Goal: Task Accomplishment & Management: Manage account settings

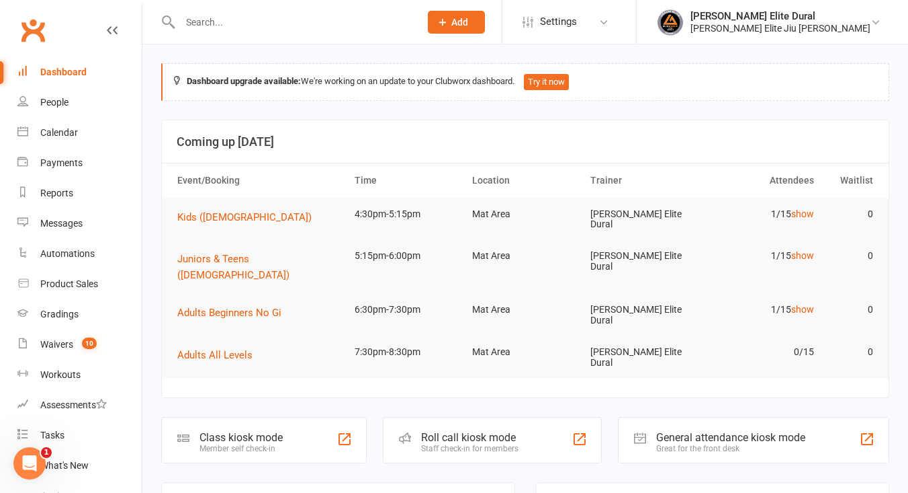
click at [249, 19] on input "text" at bounding box center [293, 22] width 235 height 19
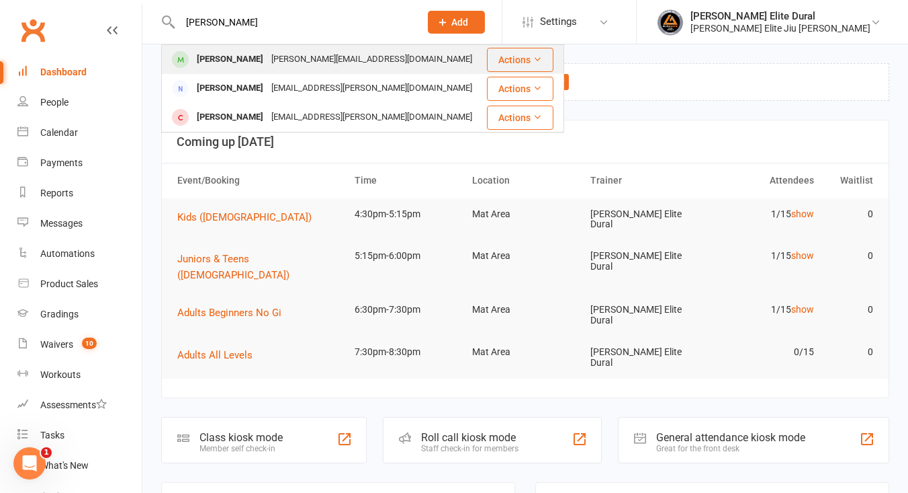
type input "lamar"
click at [290, 58] on div "Sophie.elyse@yahoo.com" at bounding box center [371, 59] width 209 height 19
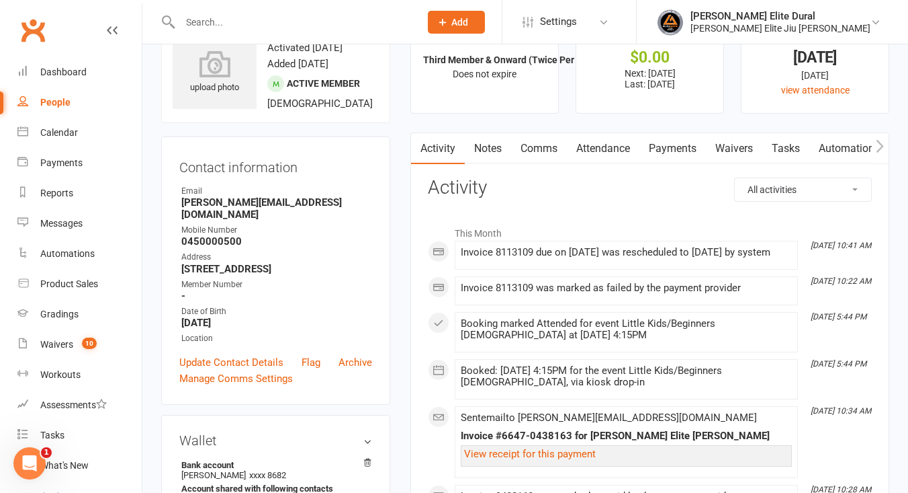
scroll to position [1, 0]
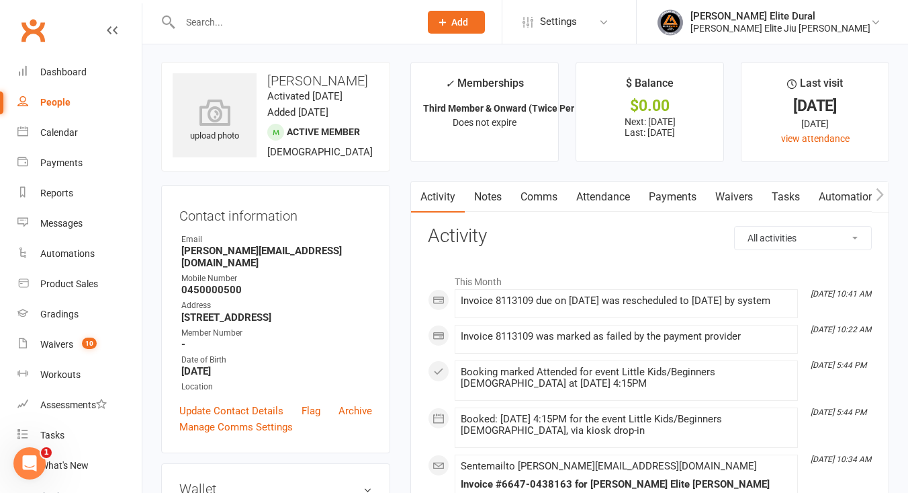
click at [675, 195] on link "Payments" at bounding box center [673, 196] width 67 height 31
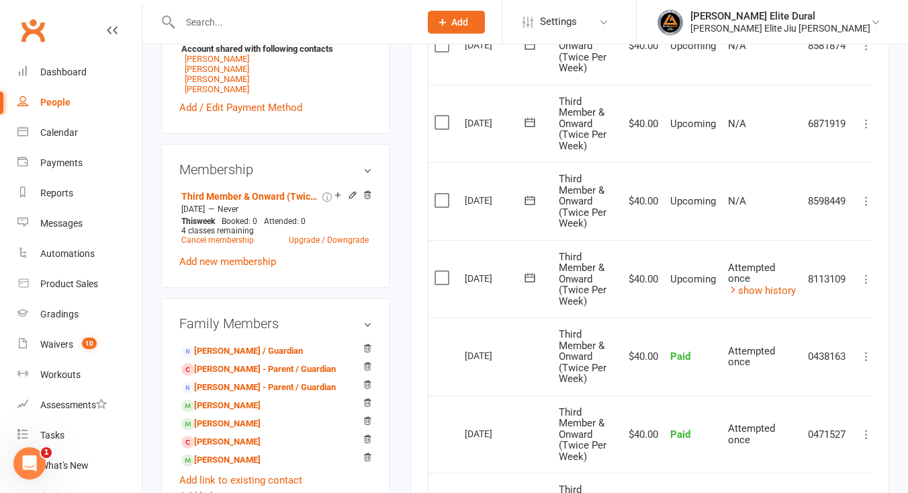
scroll to position [502, 0]
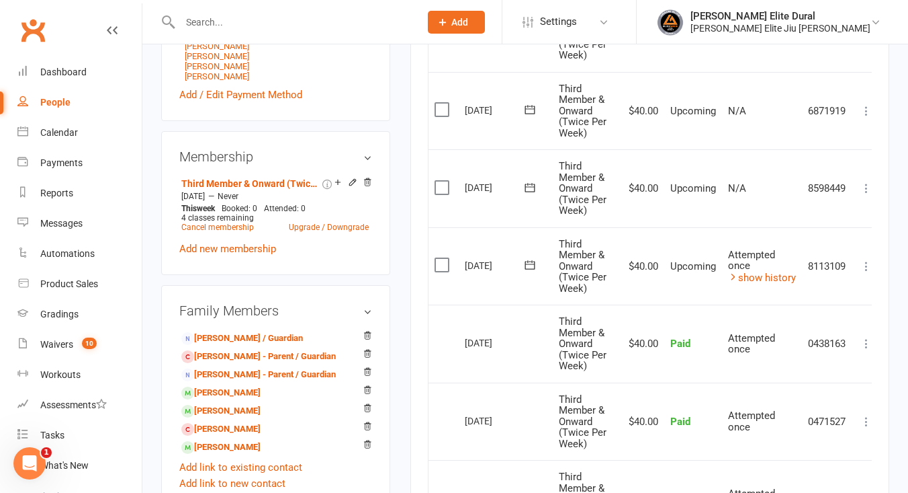
click at [865, 267] on icon at bounding box center [866, 265] width 13 height 13
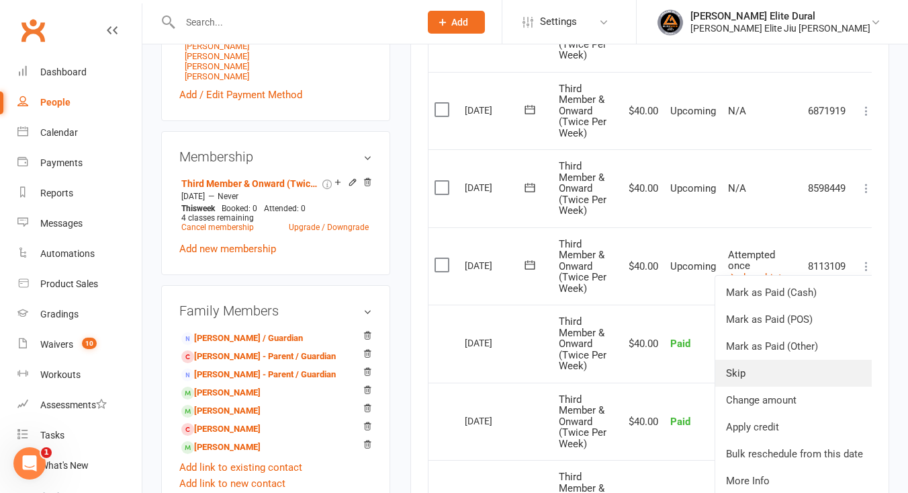
click at [776, 369] on link "Skip" at bounding box center [795, 372] width 159 height 27
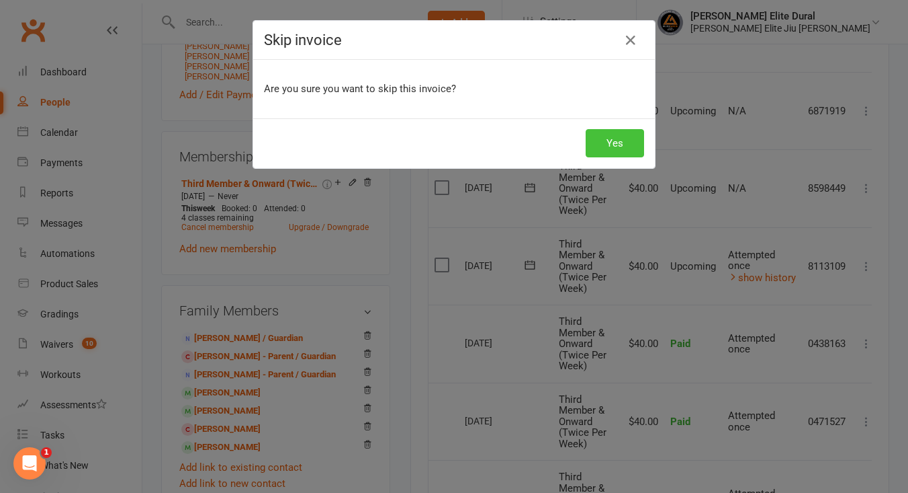
click at [619, 144] on button "Yes" at bounding box center [615, 143] width 58 height 28
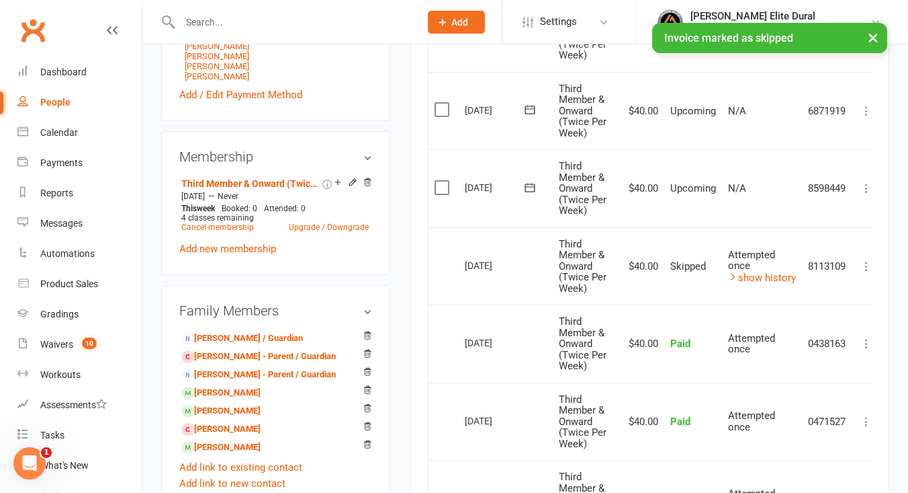
click at [870, 185] on icon at bounding box center [866, 187] width 13 height 13
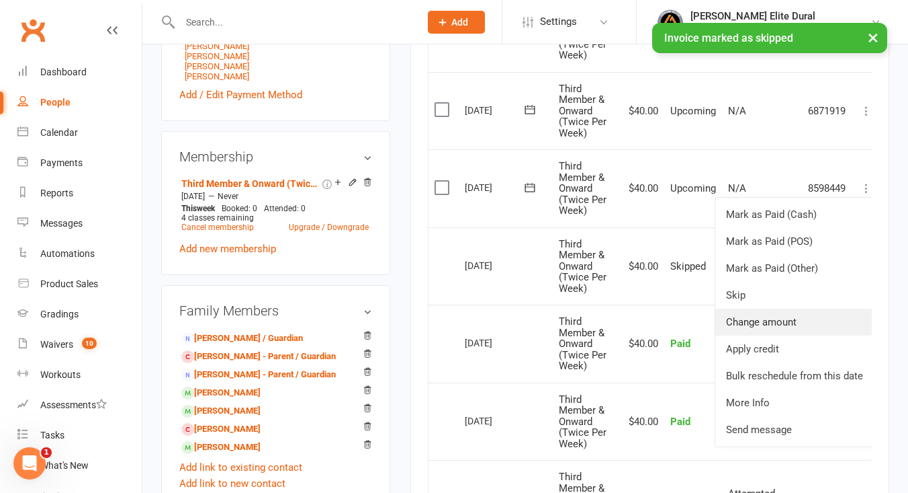
click at [790, 323] on link "Change amount" at bounding box center [795, 321] width 159 height 27
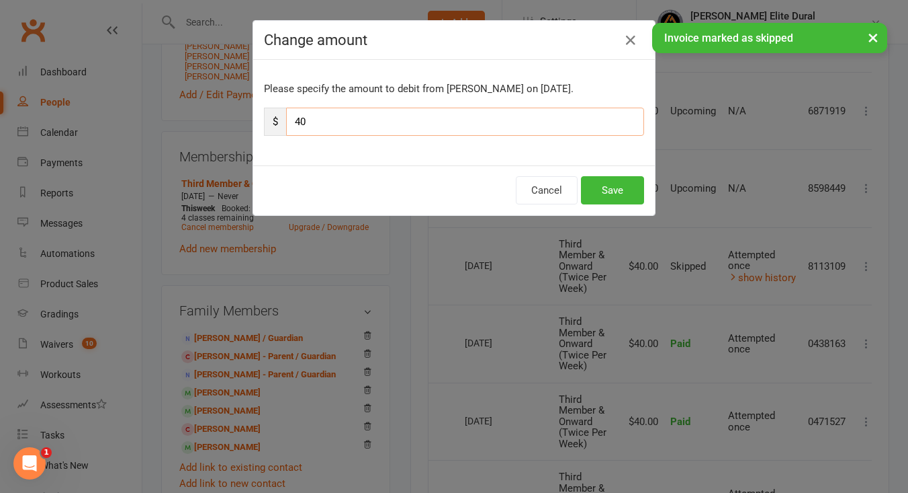
click at [376, 133] on input "40" at bounding box center [465, 122] width 358 height 28
type input "4"
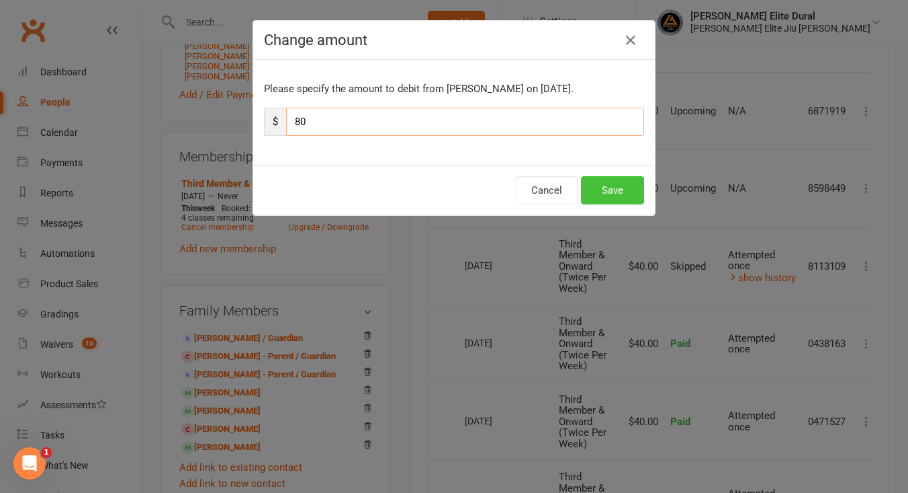
type input "80"
click at [605, 196] on button "Save" at bounding box center [612, 190] width 63 height 28
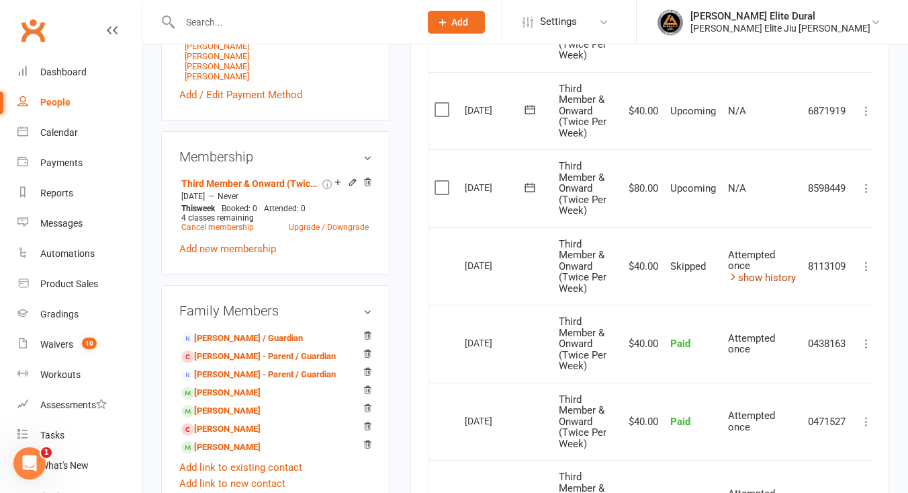
click at [755, 278] on link "show history" at bounding box center [762, 277] width 68 height 12
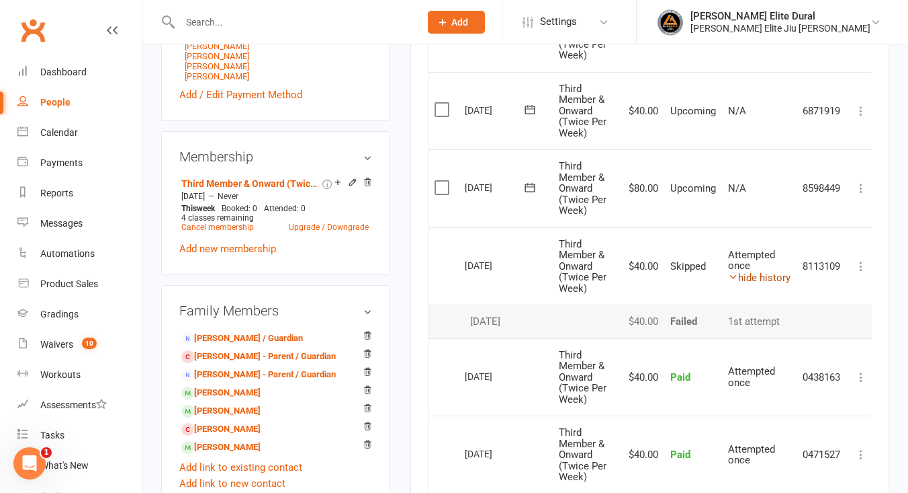
click at [755, 278] on link "hide history" at bounding box center [759, 277] width 62 height 12
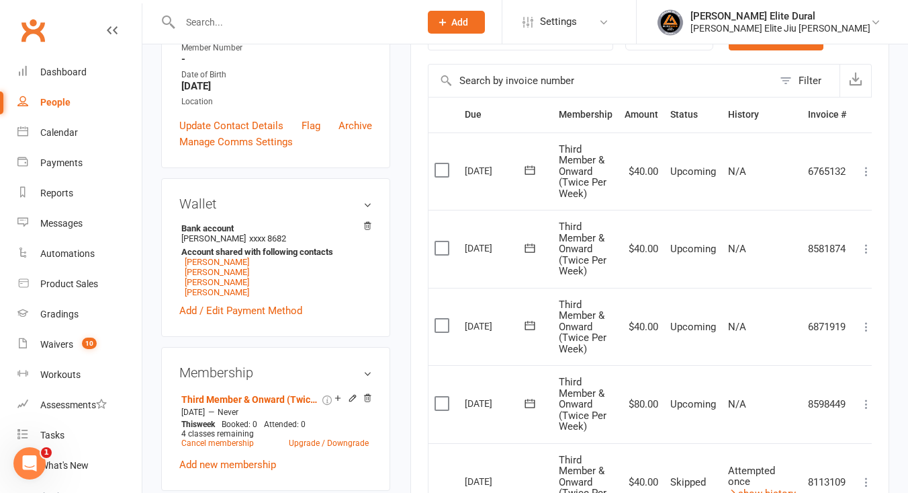
scroll to position [272, 0]
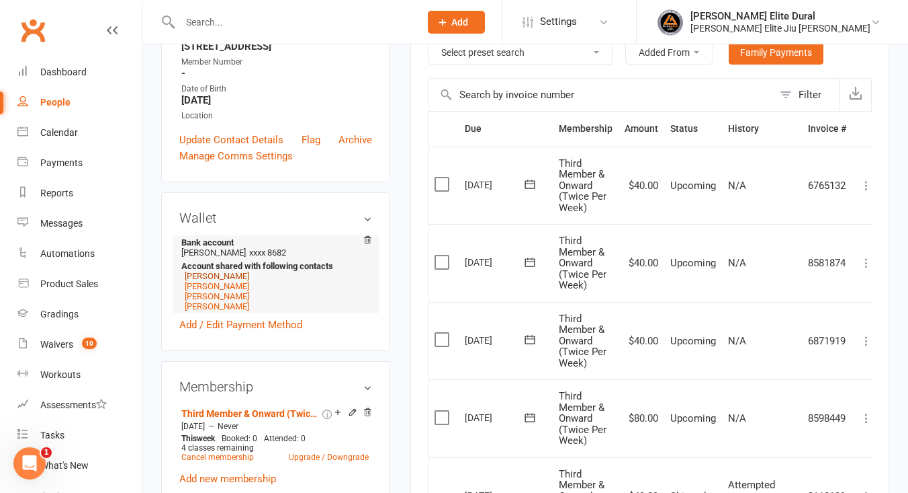
click at [214, 281] on link "Sukayna Ibrahim" at bounding box center [217, 276] width 65 height 10
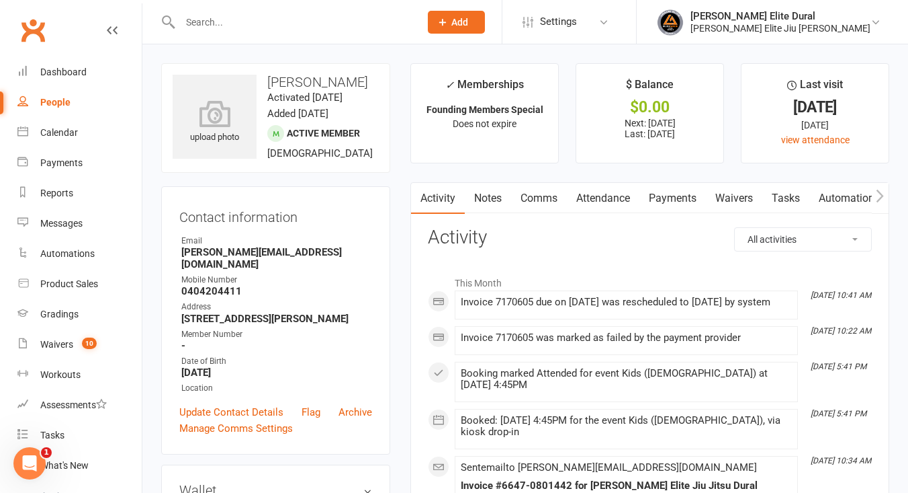
click at [682, 194] on link "Payments" at bounding box center [673, 198] width 67 height 31
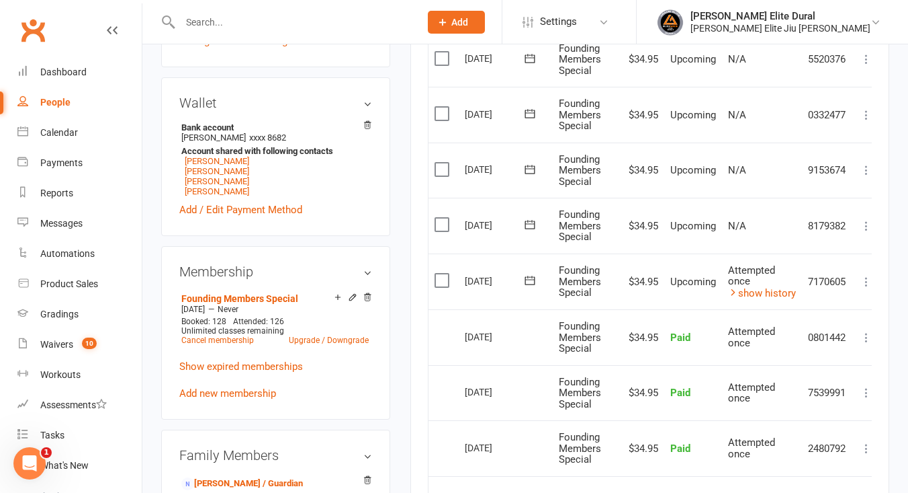
scroll to position [394, 0]
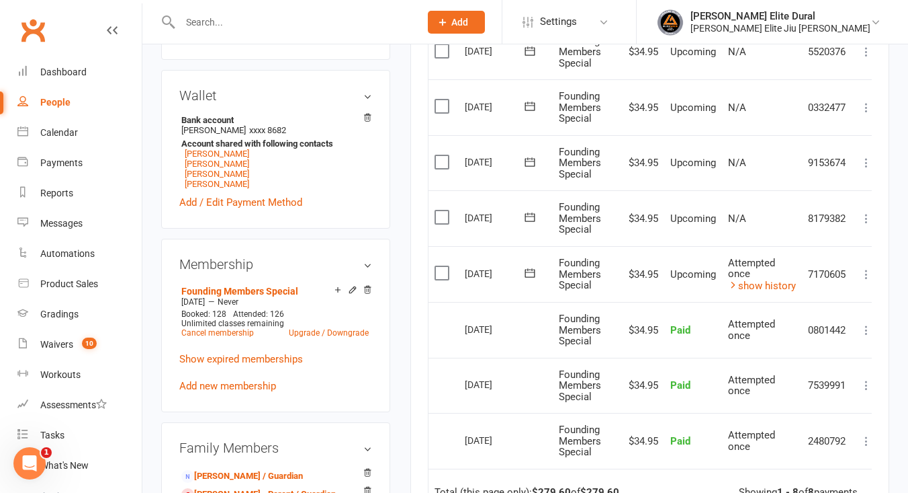
click at [868, 271] on icon at bounding box center [866, 273] width 13 height 13
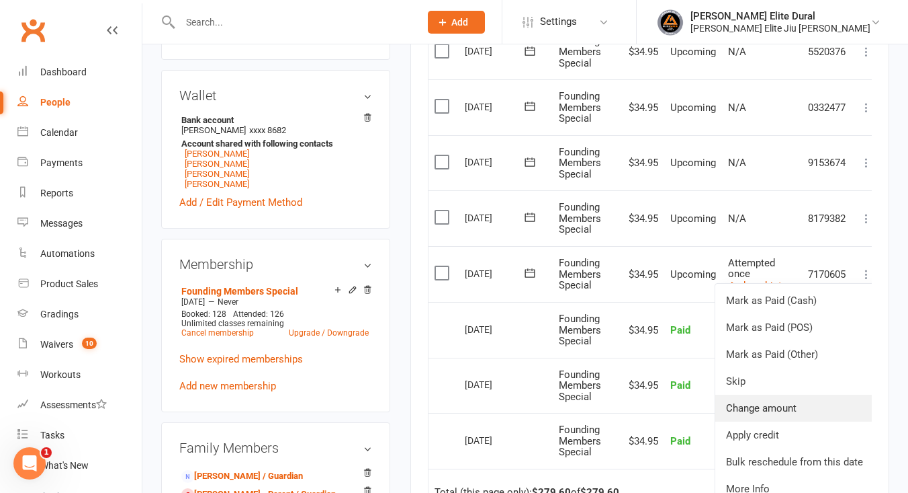
click at [807, 402] on link "Change amount" at bounding box center [795, 407] width 159 height 27
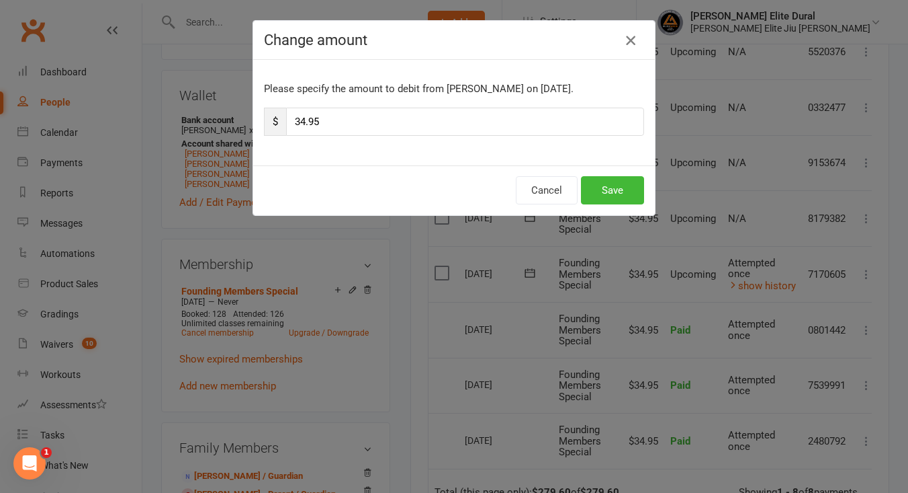
click at [631, 50] on button "button" at bounding box center [631, 41] width 22 height 22
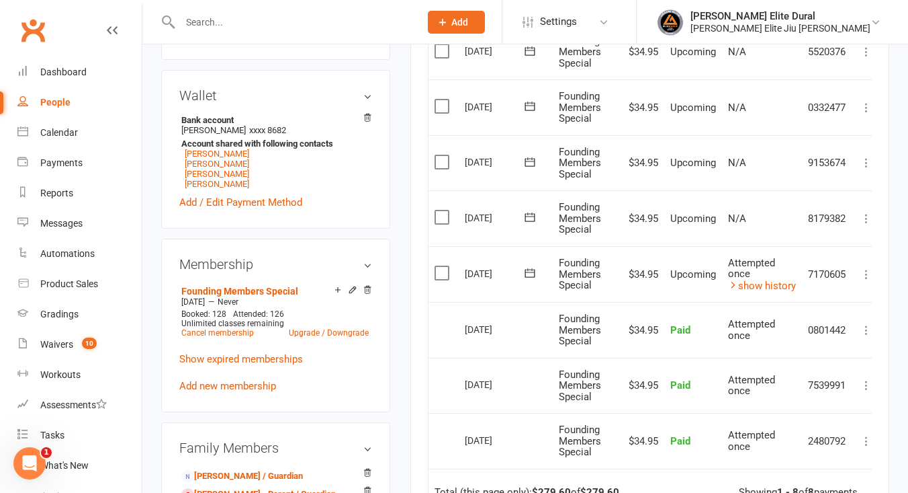
click at [871, 276] on icon at bounding box center [866, 273] width 13 height 13
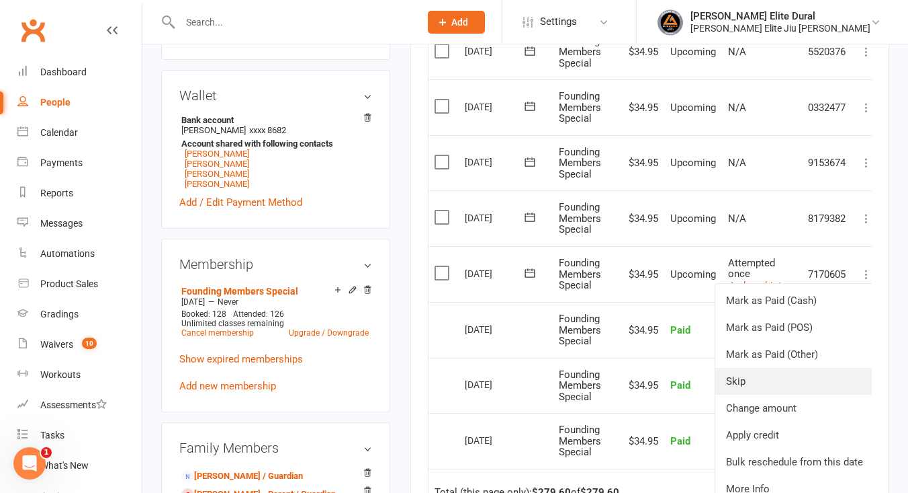
click at [788, 380] on link "Skip" at bounding box center [795, 381] width 159 height 27
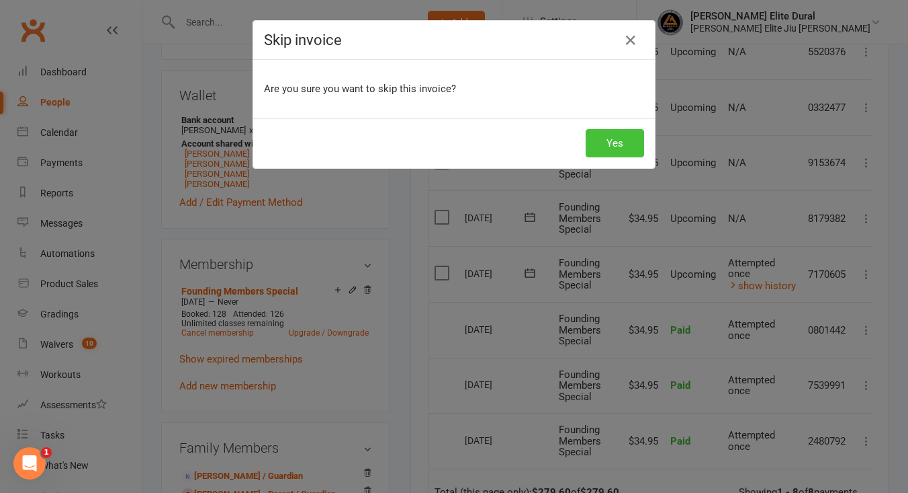
click at [613, 150] on button "Yes" at bounding box center [615, 143] width 58 height 28
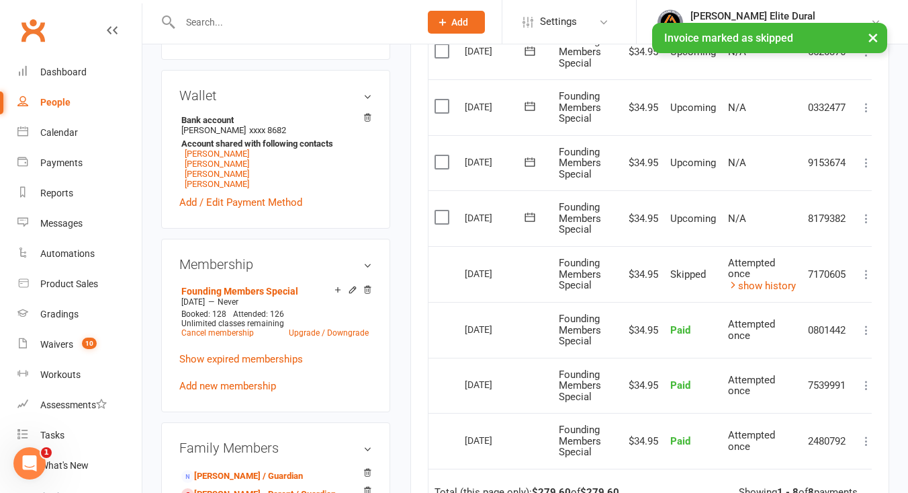
click at [869, 219] on icon at bounding box center [866, 218] width 13 height 13
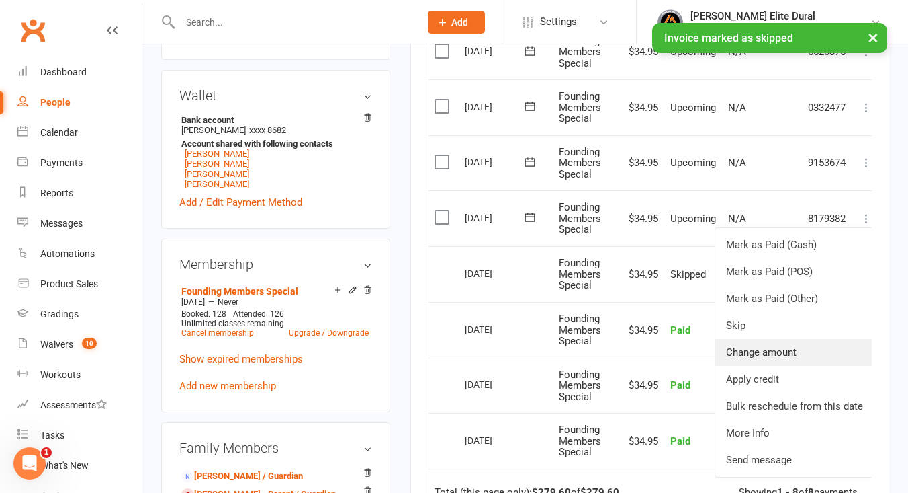
click at [791, 355] on link "Change amount" at bounding box center [795, 352] width 159 height 27
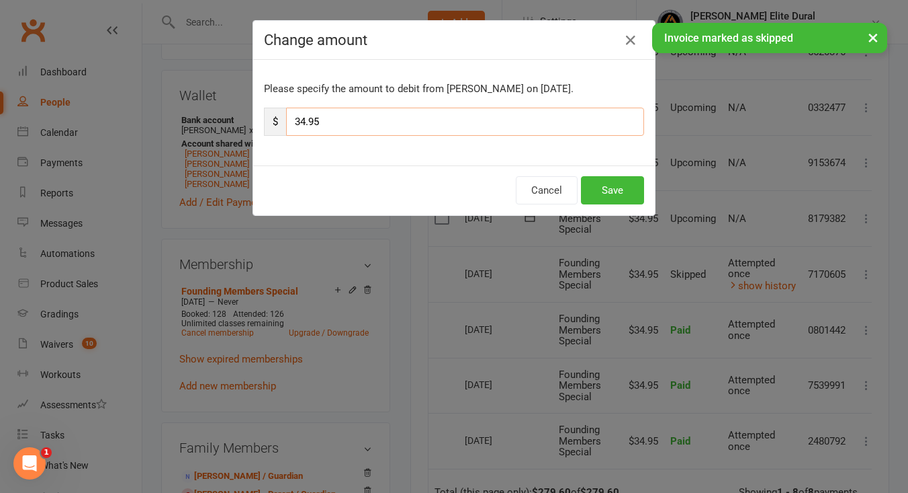
click at [345, 126] on input "34.95" at bounding box center [465, 122] width 358 height 28
type input "3"
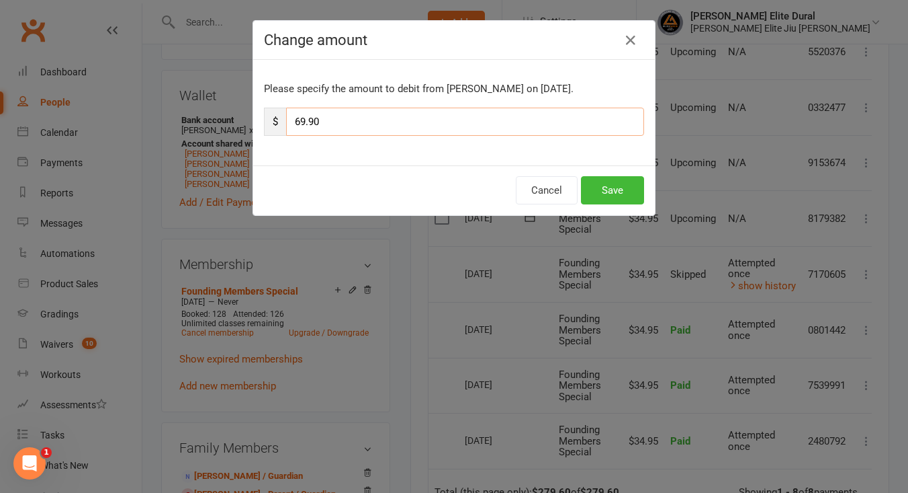
type input "69.90"
click at [607, 193] on button "Save" at bounding box center [612, 190] width 63 height 28
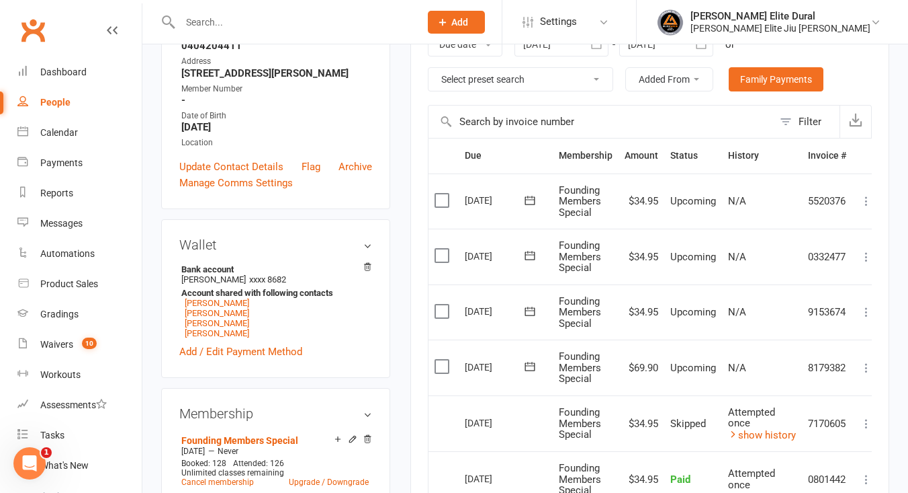
scroll to position [257, 0]
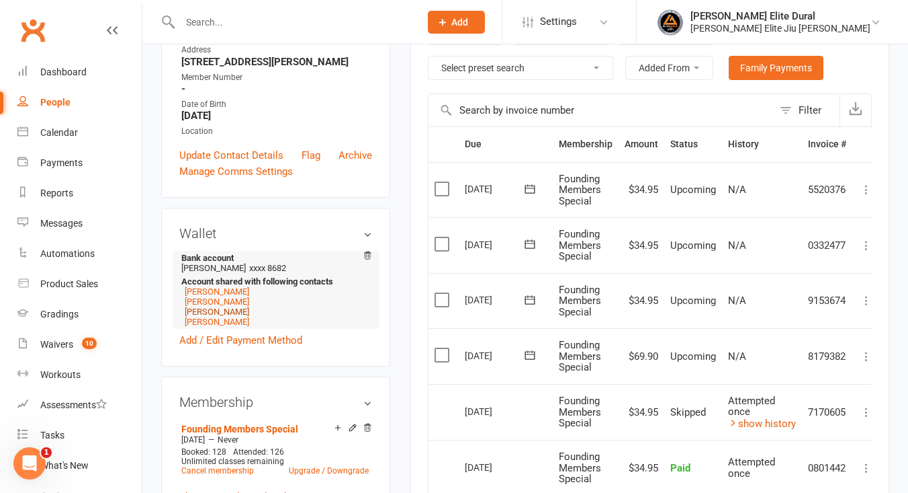
click at [220, 316] on link "Rukiah Ibrahim" at bounding box center [217, 311] width 65 height 10
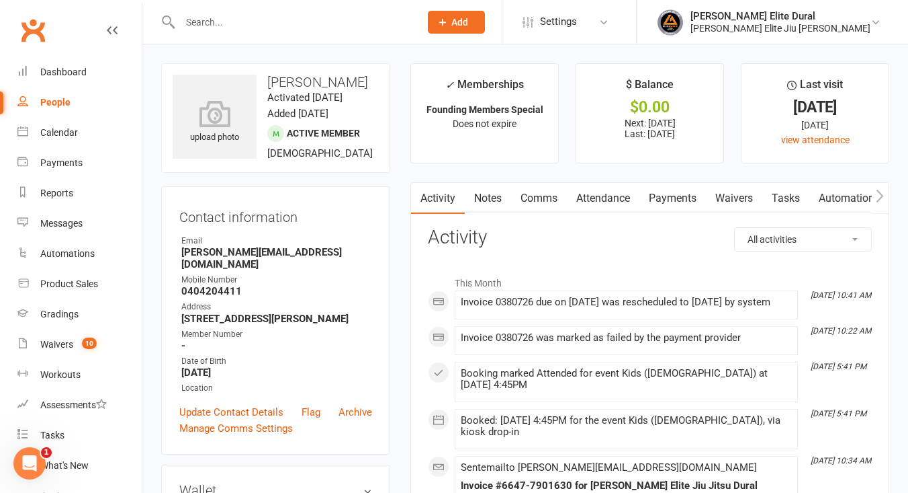
click at [677, 199] on link "Payments" at bounding box center [673, 198] width 67 height 31
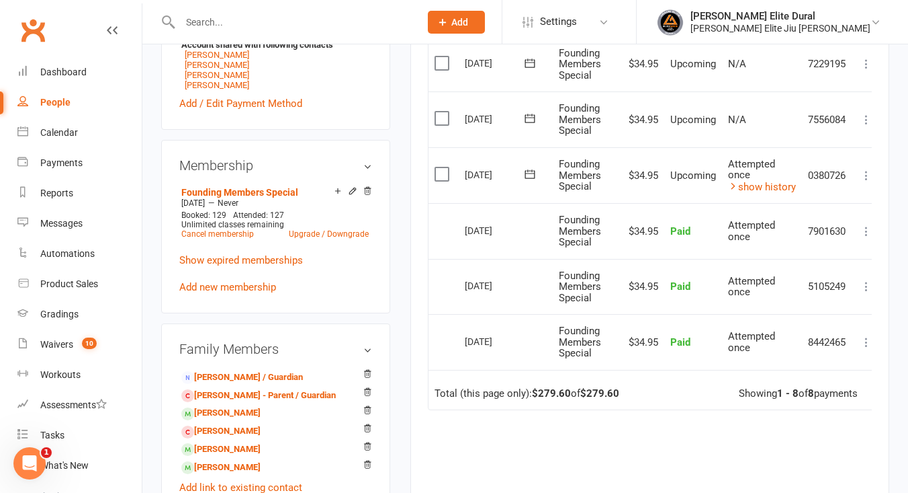
scroll to position [497, 0]
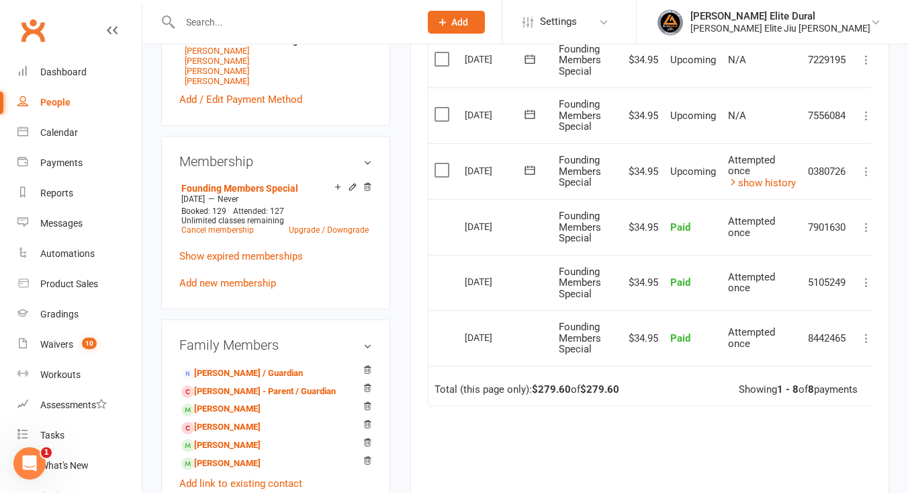
click at [868, 169] on icon at bounding box center [866, 171] width 13 height 13
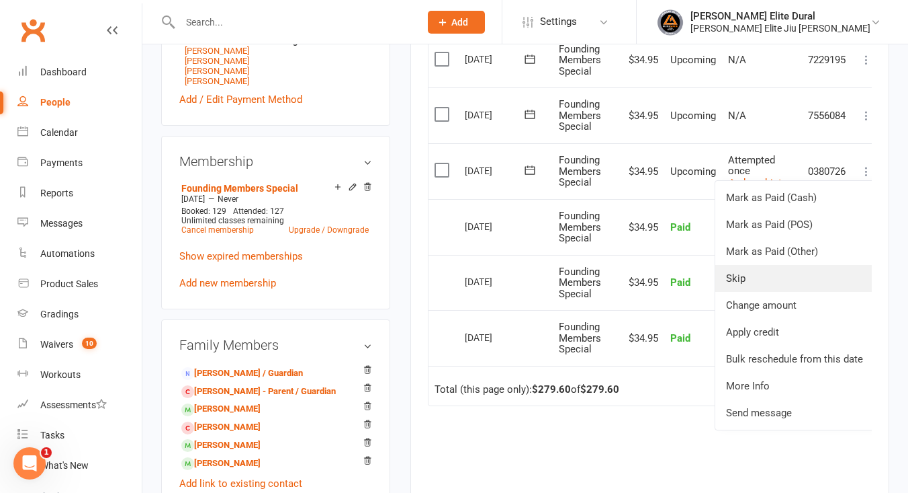
click at [796, 280] on link "Skip" at bounding box center [795, 278] width 159 height 27
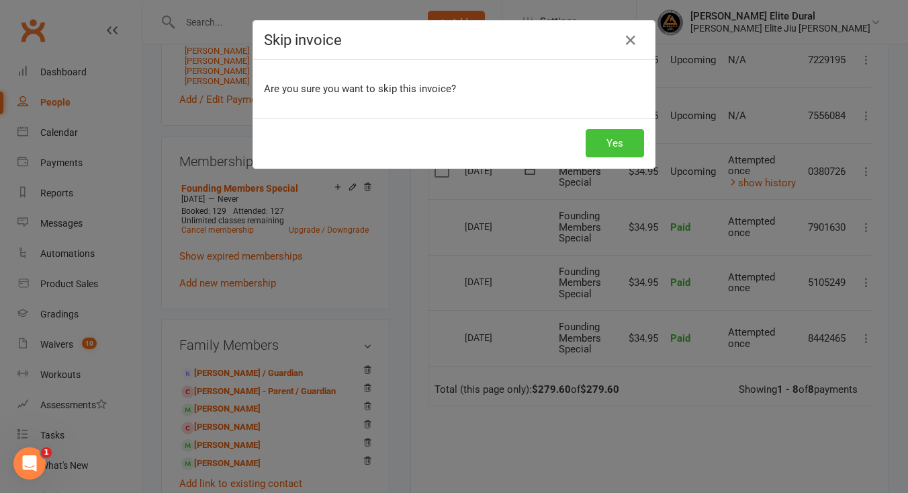
click at [607, 146] on button "Yes" at bounding box center [615, 143] width 58 height 28
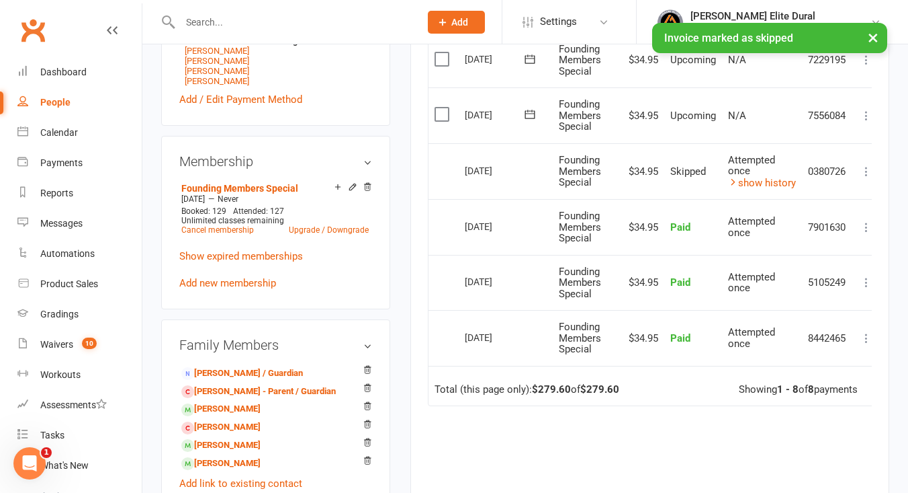
click at [867, 120] on icon at bounding box center [866, 115] width 13 height 13
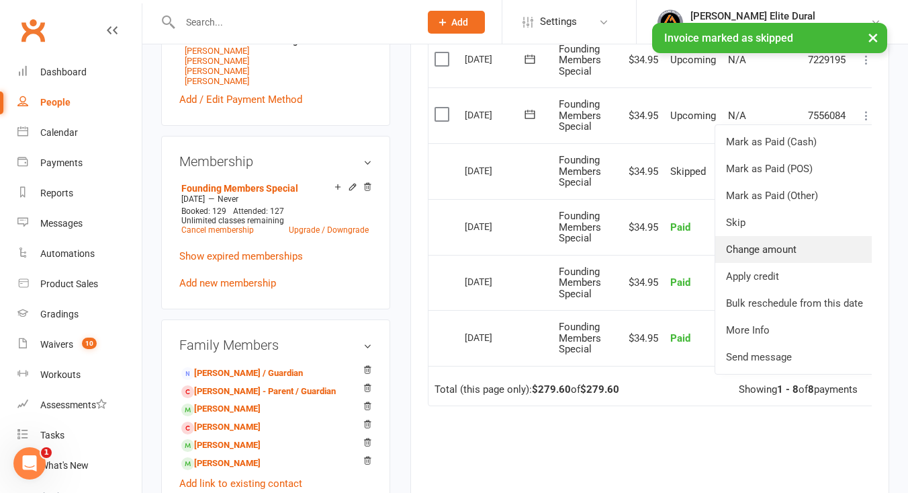
click at [808, 241] on link "Change amount" at bounding box center [795, 249] width 159 height 27
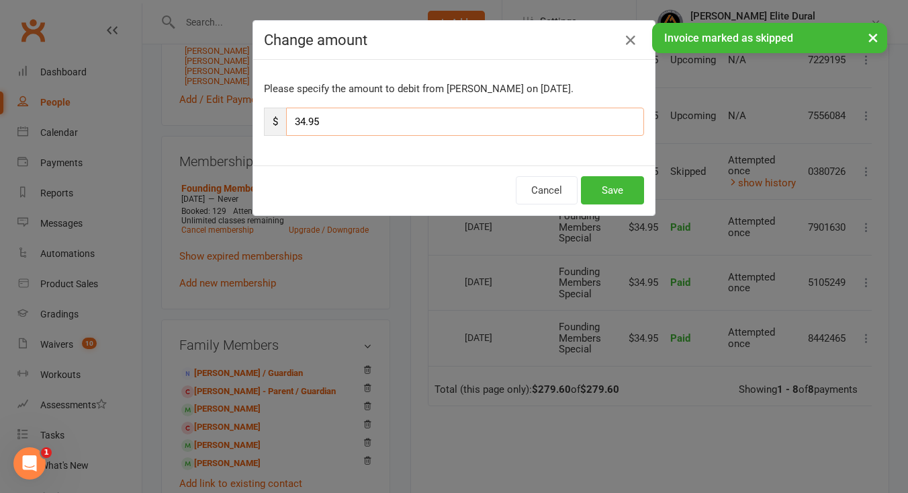
click at [334, 125] on input "34.95" at bounding box center [465, 122] width 358 height 28
type input "3"
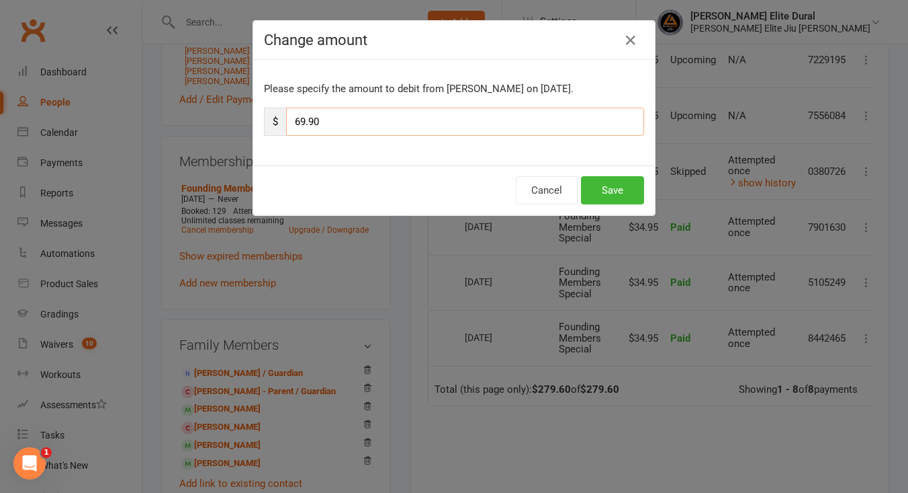
type input "69.90"
click at [586, 187] on button "Save" at bounding box center [612, 190] width 63 height 28
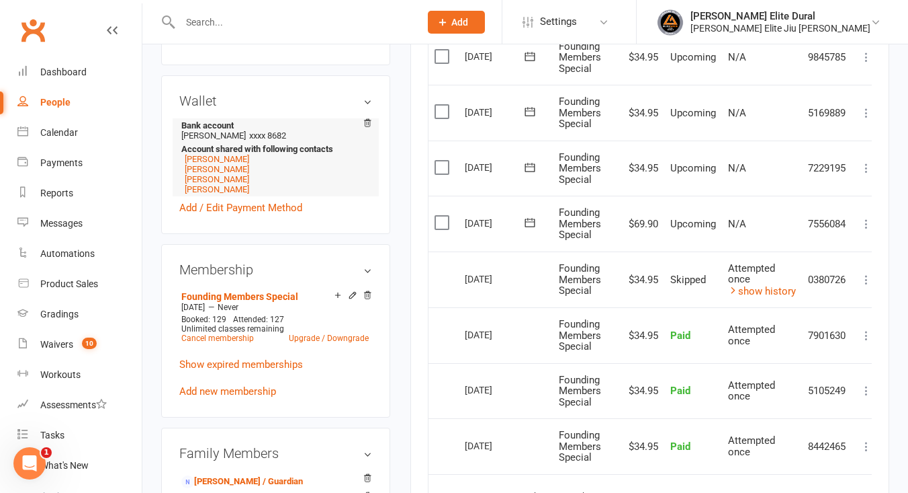
scroll to position [378, 0]
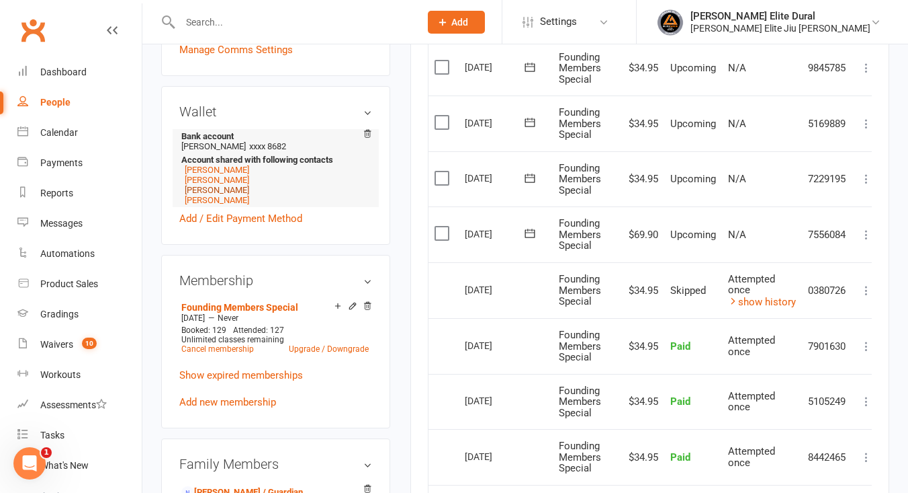
click at [209, 195] on link "Zayd Ibrahim" at bounding box center [217, 190] width 65 height 10
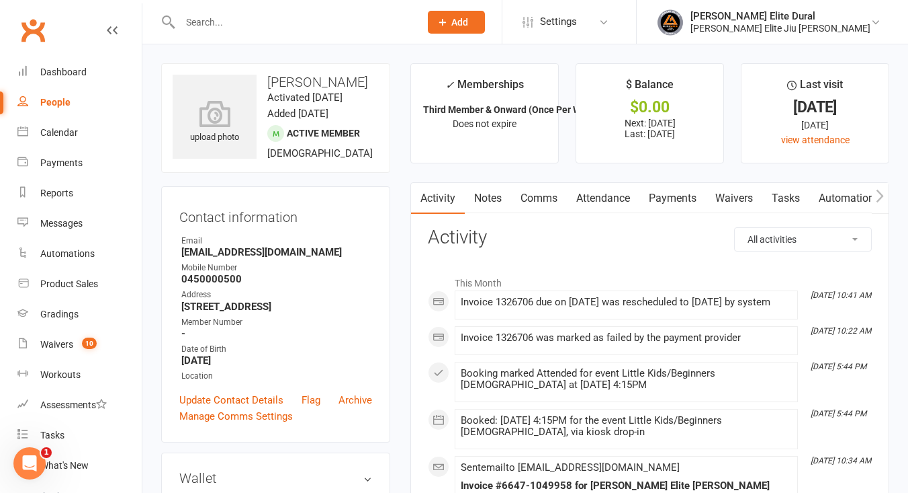
click at [673, 195] on link "Payments" at bounding box center [673, 198] width 67 height 31
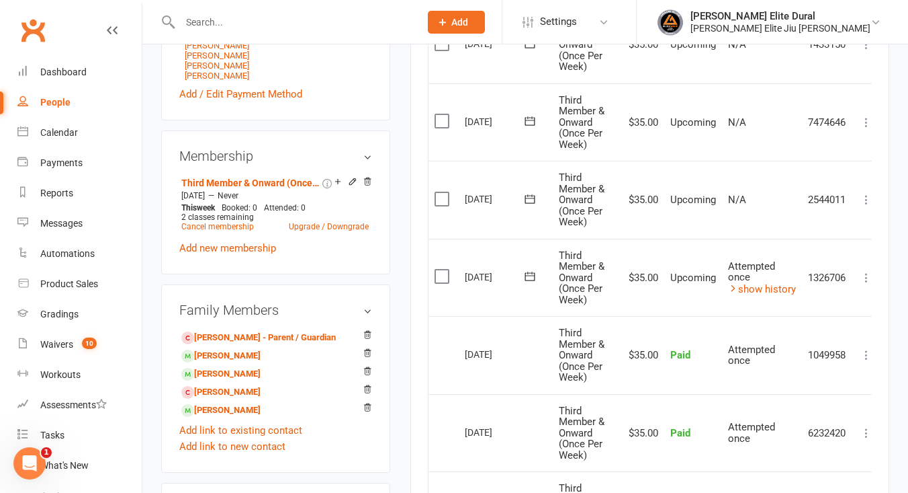
scroll to position [491, 0]
click at [868, 275] on icon at bounding box center [866, 276] width 13 height 13
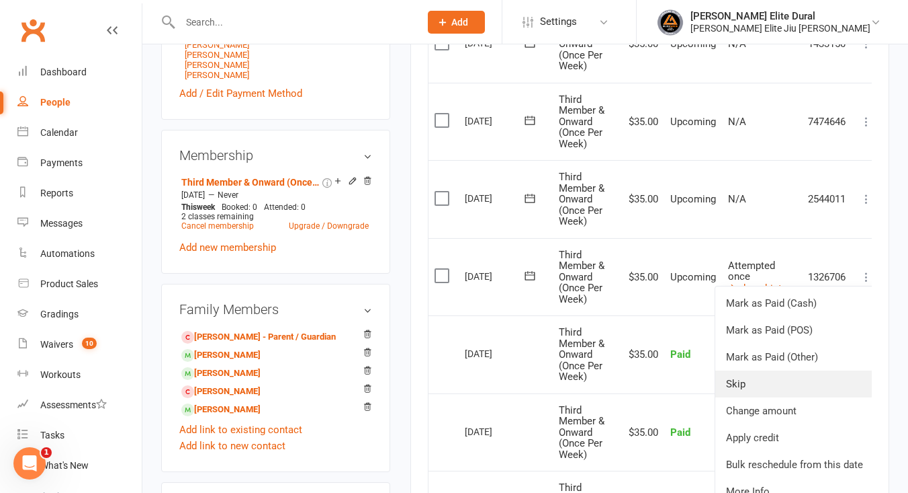
click at [782, 378] on link "Skip" at bounding box center [795, 383] width 159 height 27
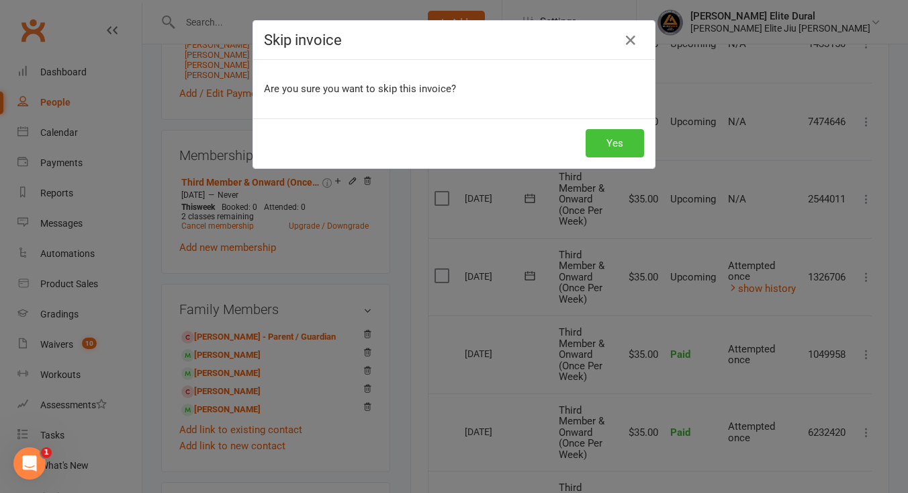
click at [607, 138] on button "Yes" at bounding box center [615, 143] width 58 height 28
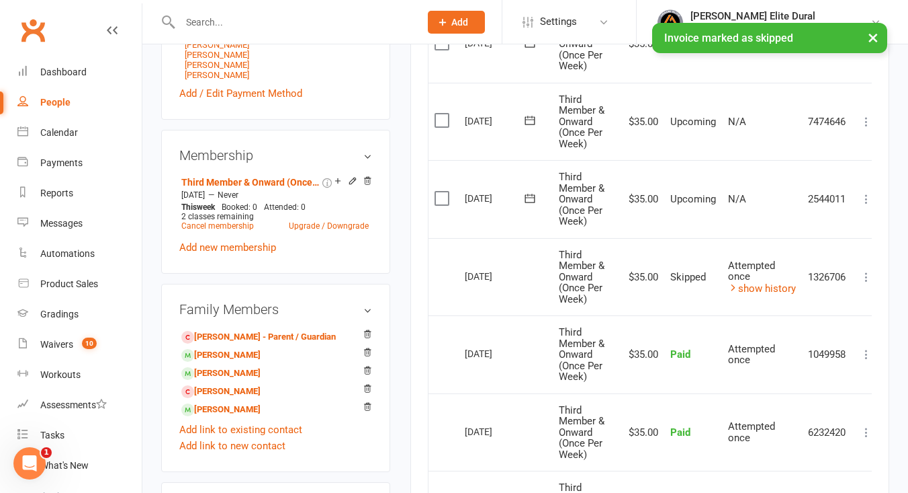
click at [872, 199] on div "Activity Notes Comms Attendance Payments Waivers Tasks Automations Workouts Gra…" at bounding box center [650, 237] width 479 height 1092
click at [866, 200] on icon at bounding box center [866, 198] width 13 height 13
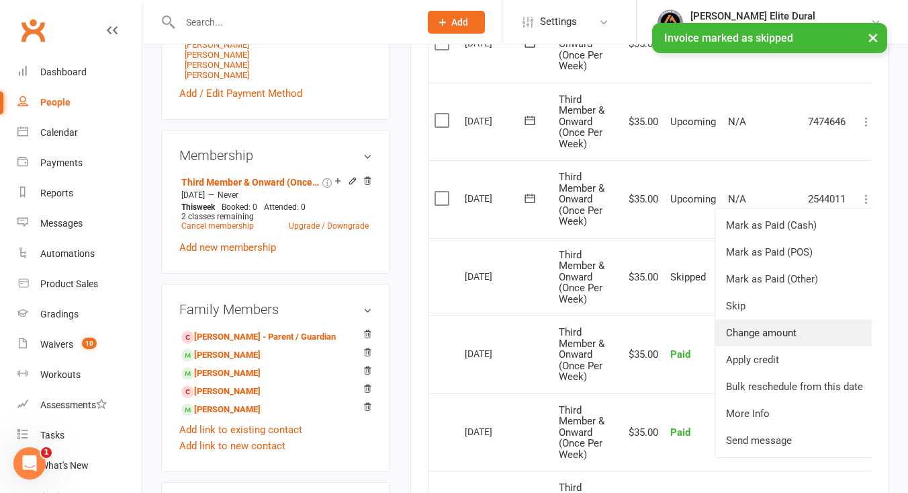
click at [790, 340] on link "Change amount" at bounding box center [795, 332] width 159 height 27
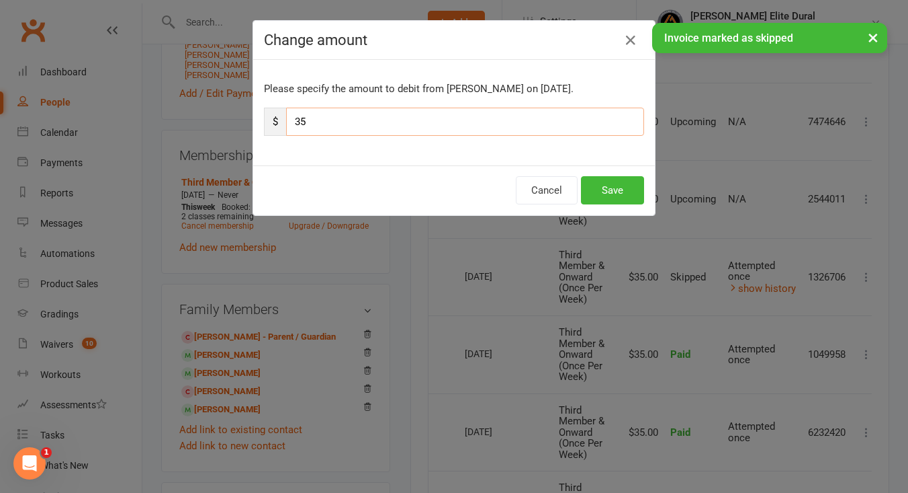
click at [387, 123] on input "35" at bounding box center [465, 122] width 358 height 28
type input "3"
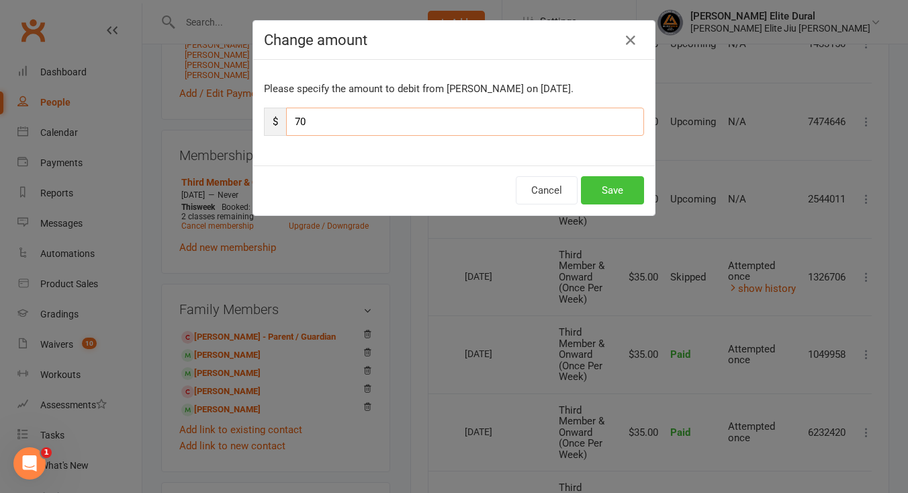
type input "70"
click at [623, 198] on button "Save" at bounding box center [612, 190] width 63 height 28
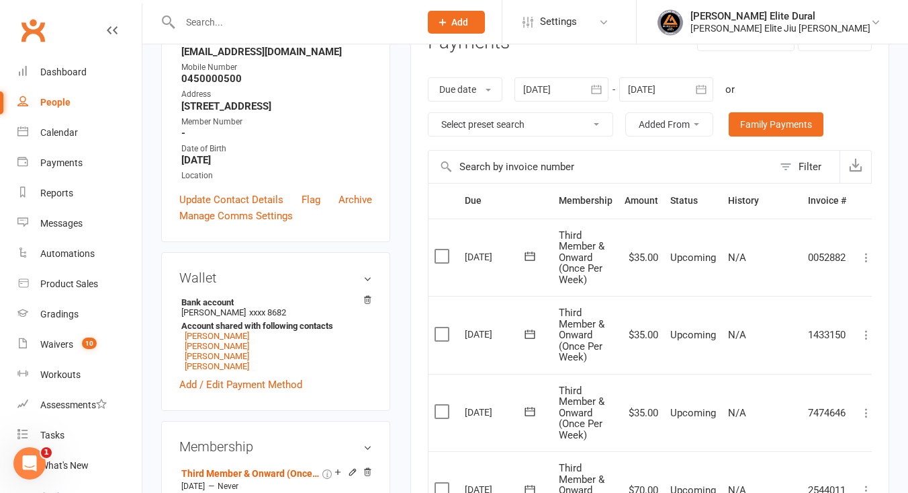
scroll to position [207, 0]
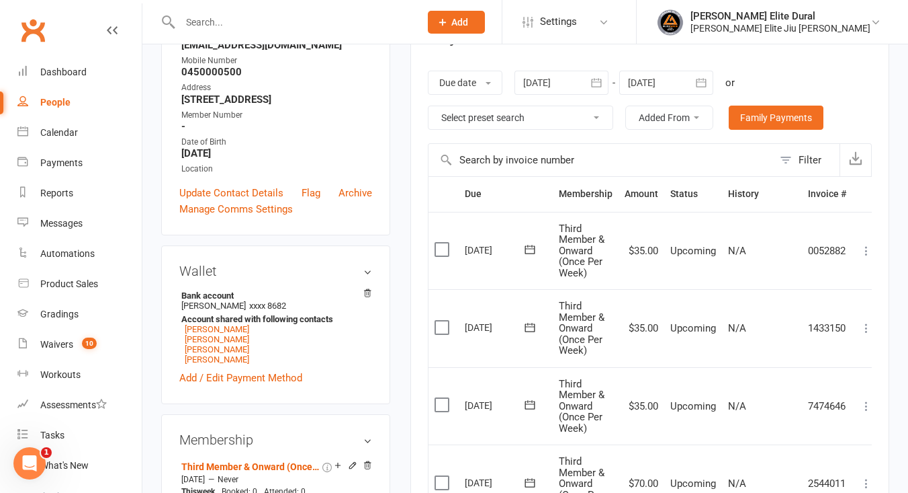
click at [294, 22] on input "text" at bounding box center [293, 22] width 235 height 19
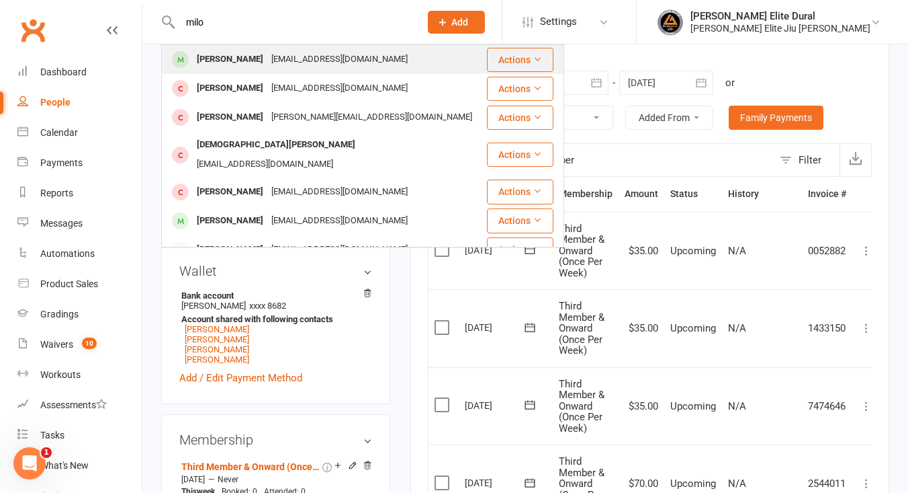
type input "milo"
click at [243, 65] on div "Milo Simpson" at bounding box center [230, 59] width 75 height 19
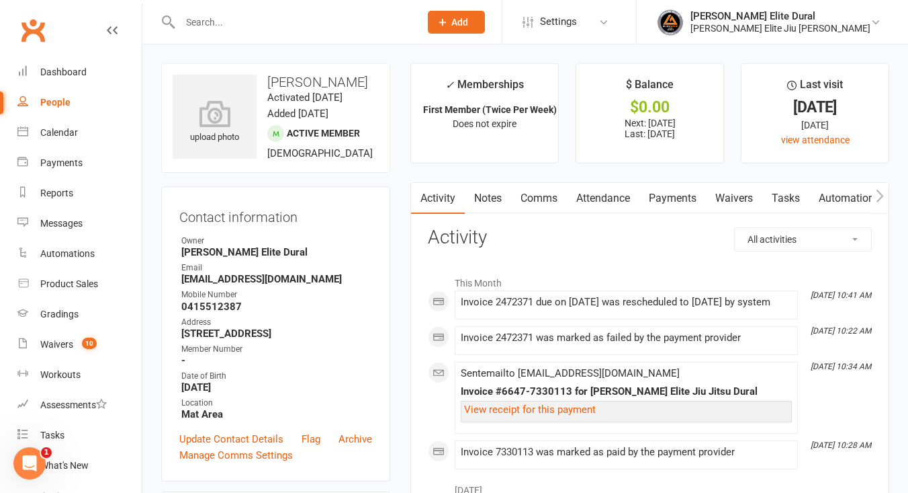
click at [671, 198] on link "Payments" at bounding box center [673, 198] width 67 height 31
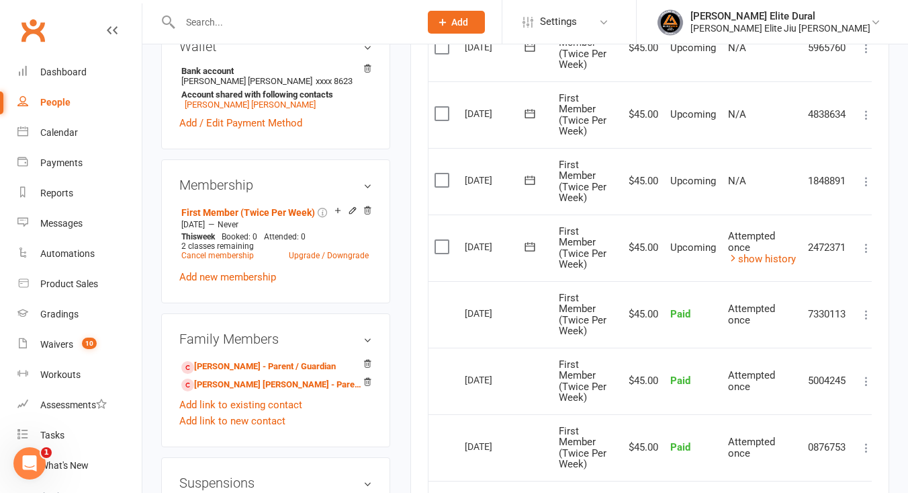
scroll to position [471, 0]
click at [868, 247] on icon at bounding box center [866, 247] width 13 height 13
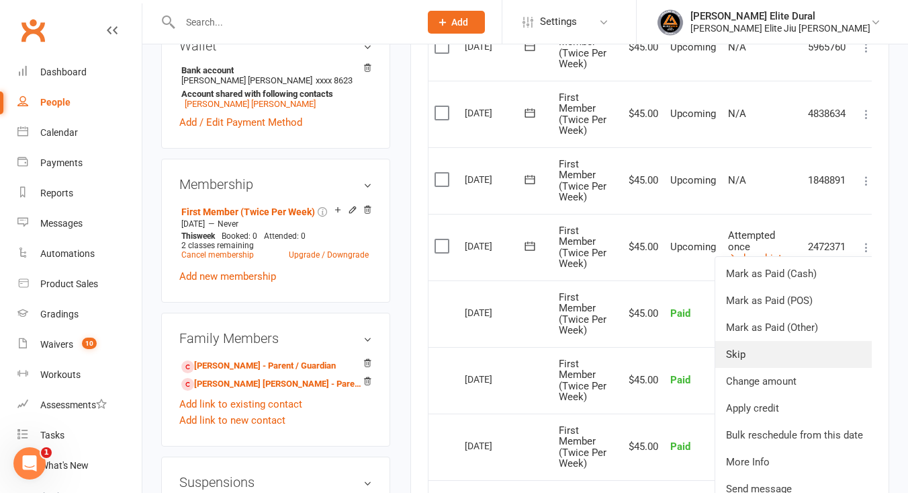
click at [790, 349] on link "Skip" at bounding box center [795, 354] width 159 height 27
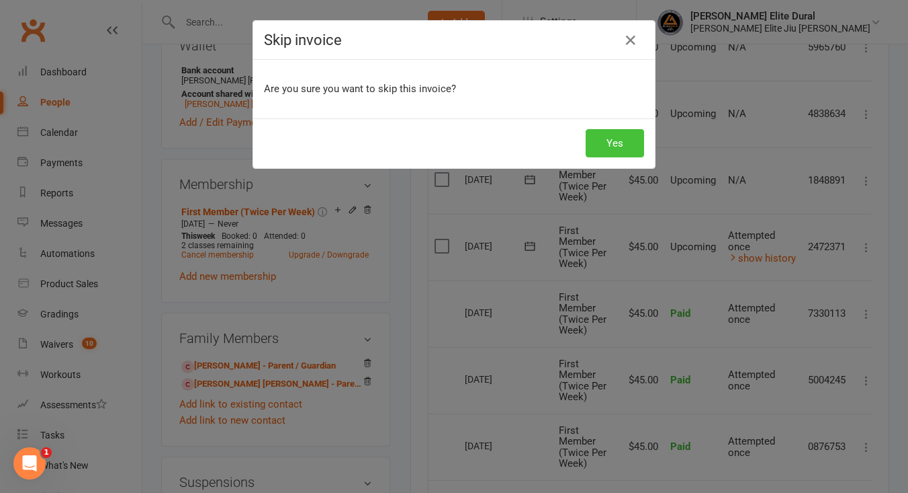
click at [611, 143] on button "Yes" at bounding box center [615, 143] width 58 height 28
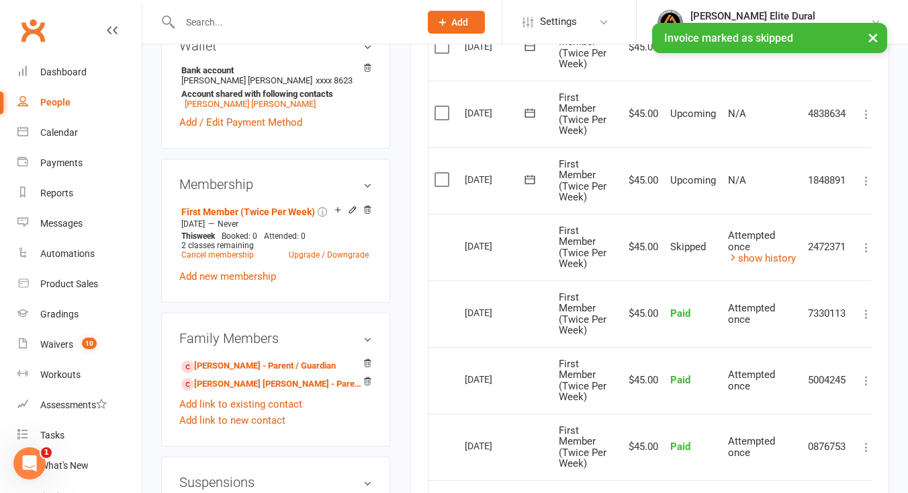
click at [867, 181] on icon at bounding box center [866, 180] width 13 height 13
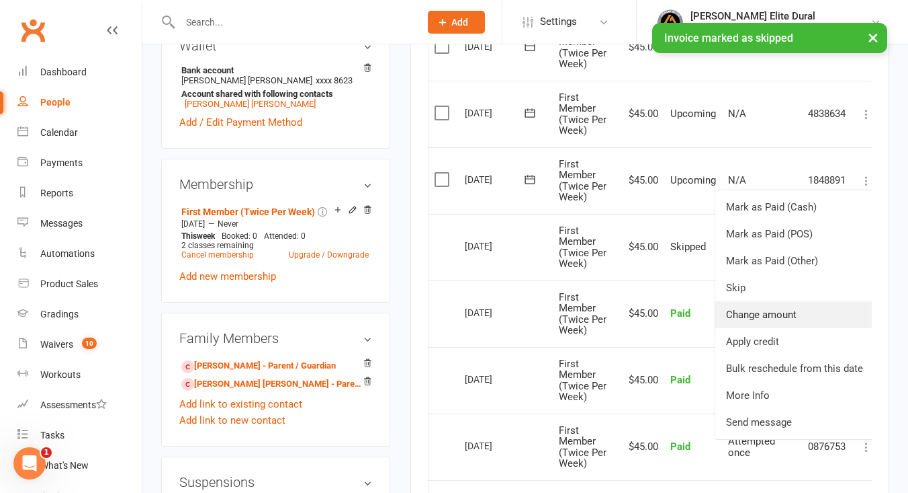
click at [783, 307] on link "Change amount" at bounding box center [795, 314] width 159 height 27
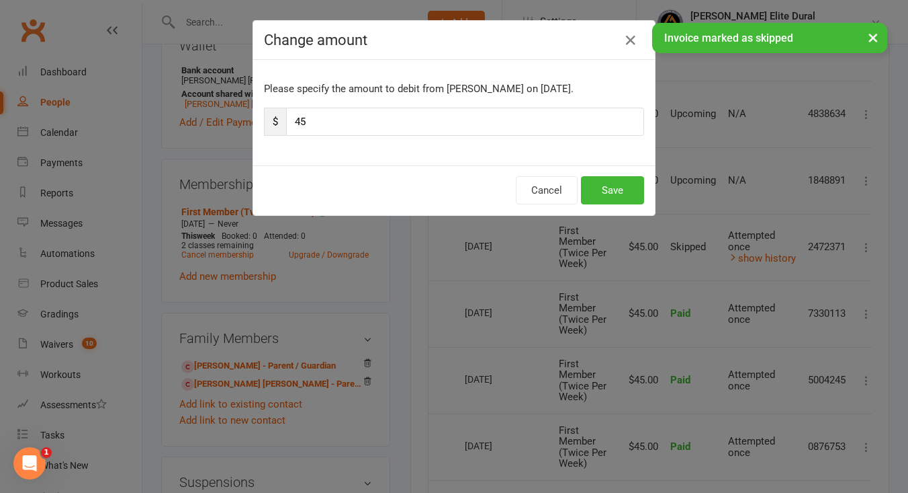
click at [400, 137] on div "Please specify the amount to debit from Milo Simpson on Aug 15, 2025. $ 45" at bounding box center [454, 112] width 402 height 105
click at [391, 126] on input "45" at bounding box center [465, 122] width 358 height 28
type input "4"
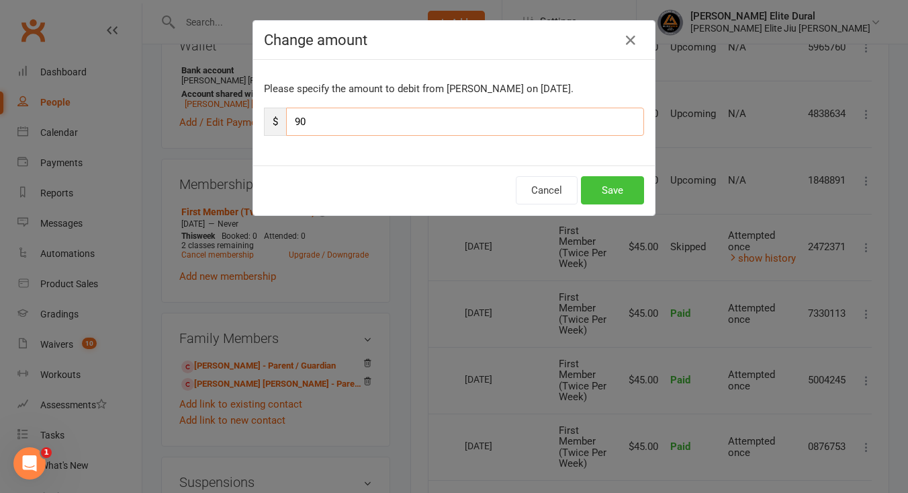
type input "90"
click at [613, 185] on button "Save" at bounding box center [612, 190] width 63 height 28
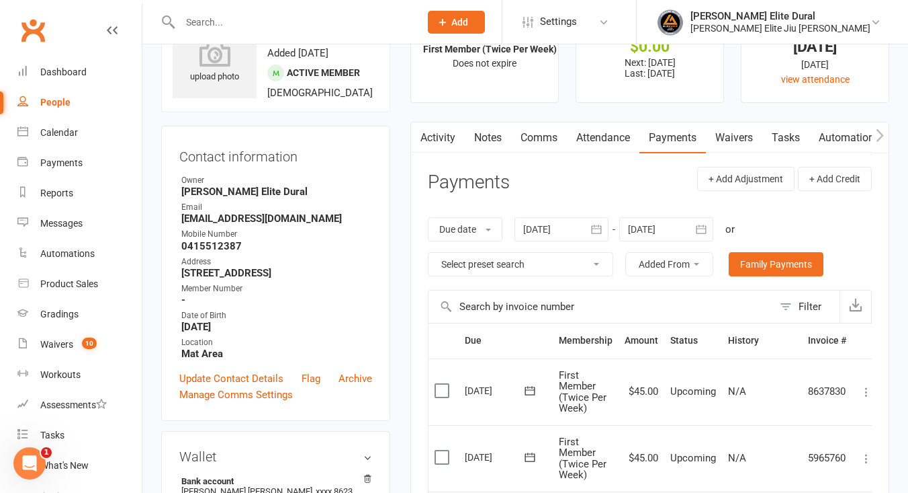
scroll to position [0, 0]
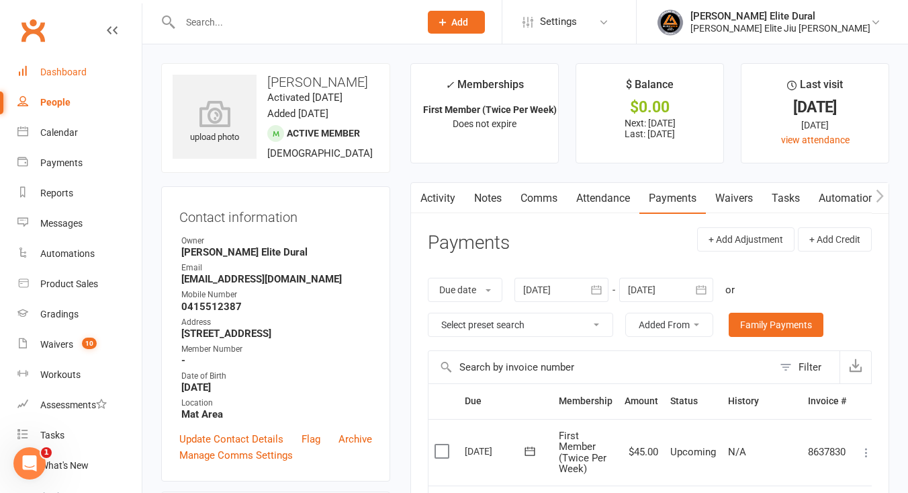
click at [62, 70] on div "Dashboard" at bounding box center [63, 72] width 46 height 11
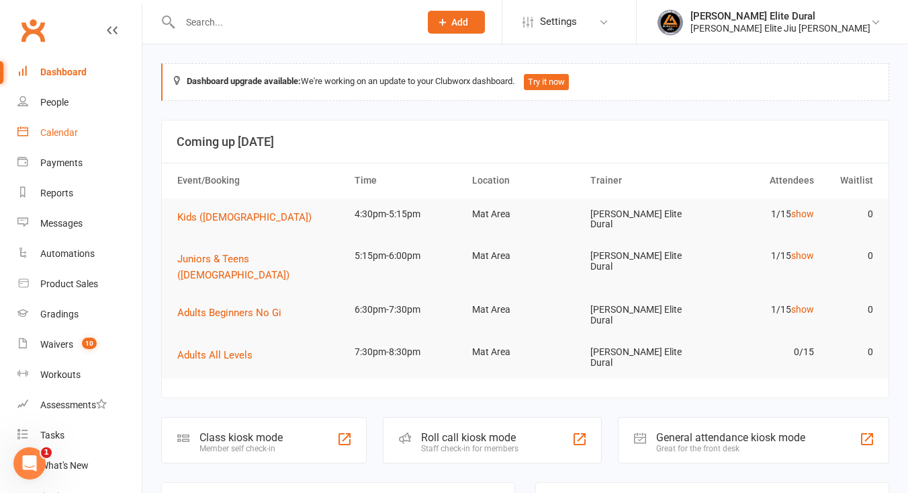
click at [55, 131] on div "Calendar" at bounding box center [59, 132] width 38 height 11
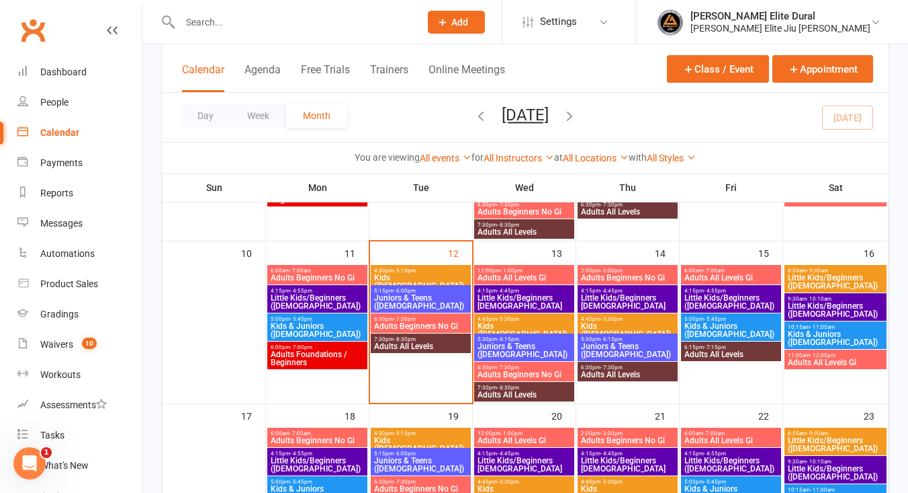
scroll to position [364, 0]
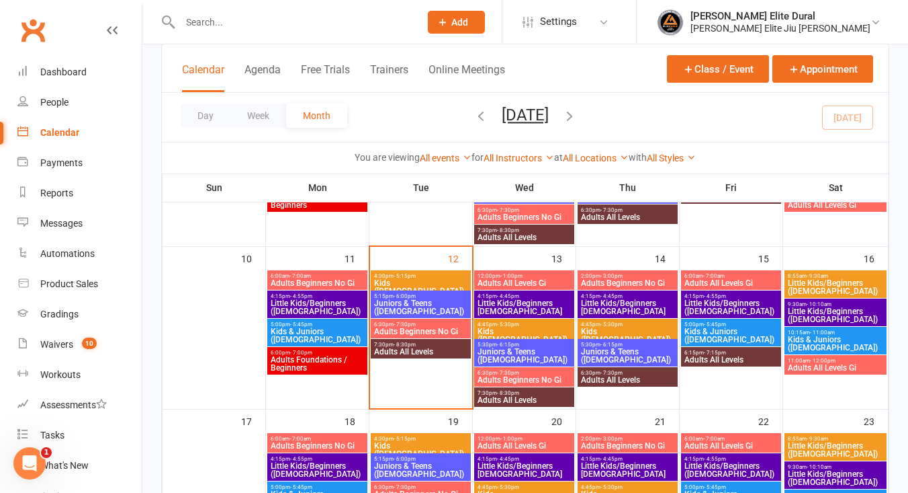
click at [414, 279] on span "Kids (7-9 Years Old)" at bounding box center [421, 287] width 95 height 16
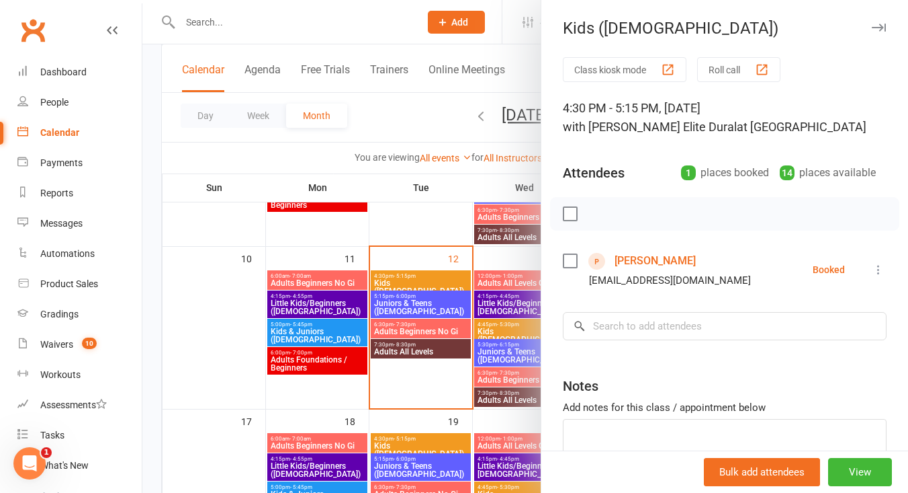
click at [157, 369] on div at bounding box center [525, 246] width 766 height 493
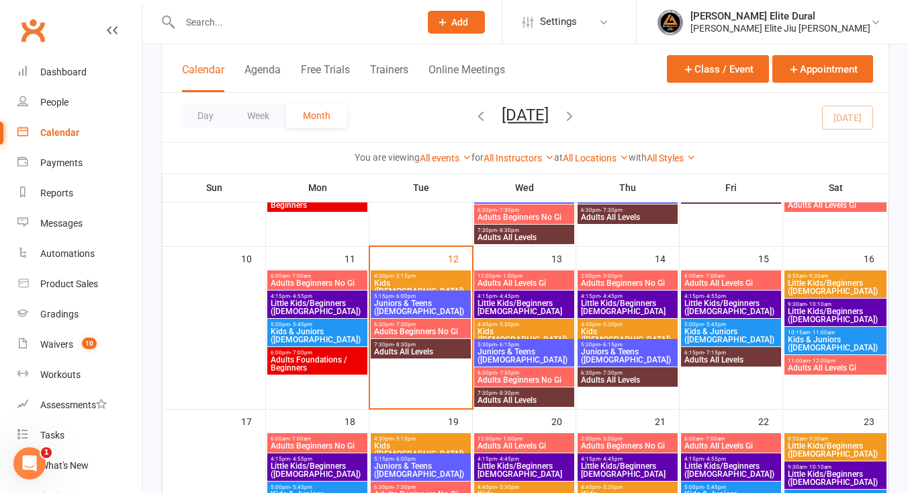
click at [410, 299] on span "Juniors & Teens (10-14 years old)" at bounding box center [421, 307] width 95 height 16
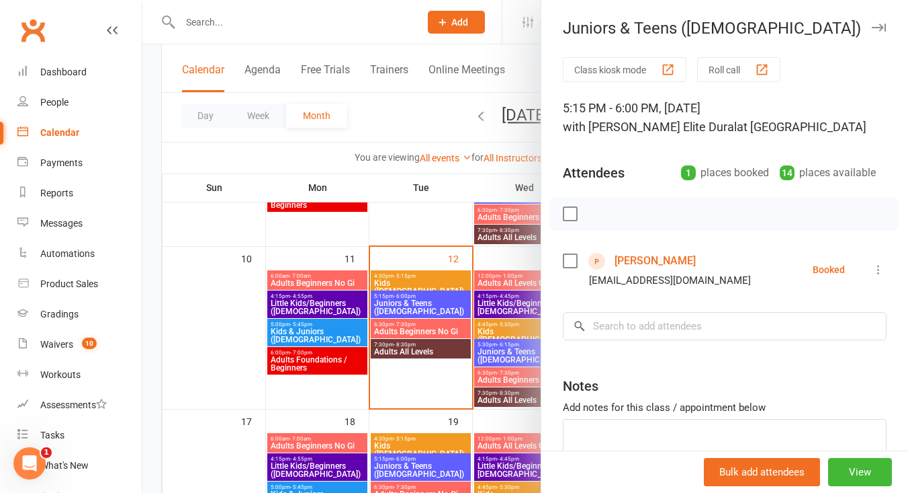
click at [394, 331] on div at bounding box center [525, 246] width 766 height 493
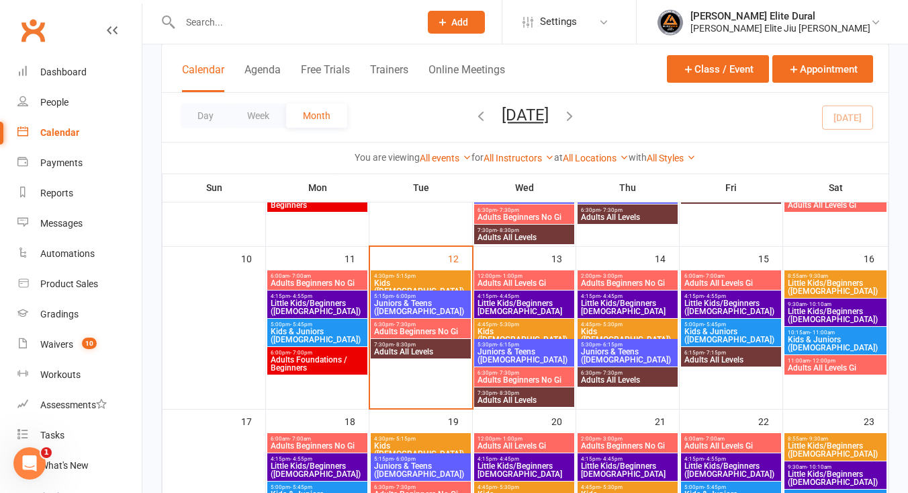
click at [390, 330] on span "Adults Beginners No Gi" at bounding box center [421, 331] width 95 height 8
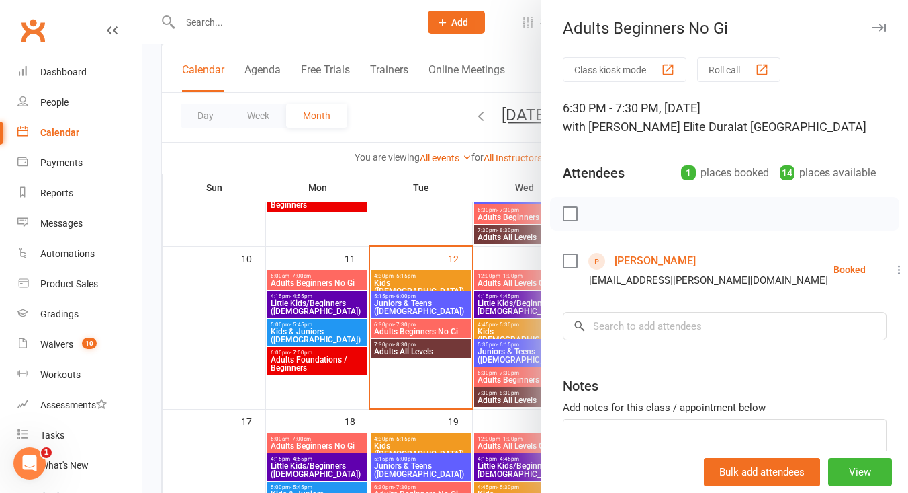
click at [636, 259] on link "Tessa Hellman" at bounding box center [655, 261] width 81 height 22
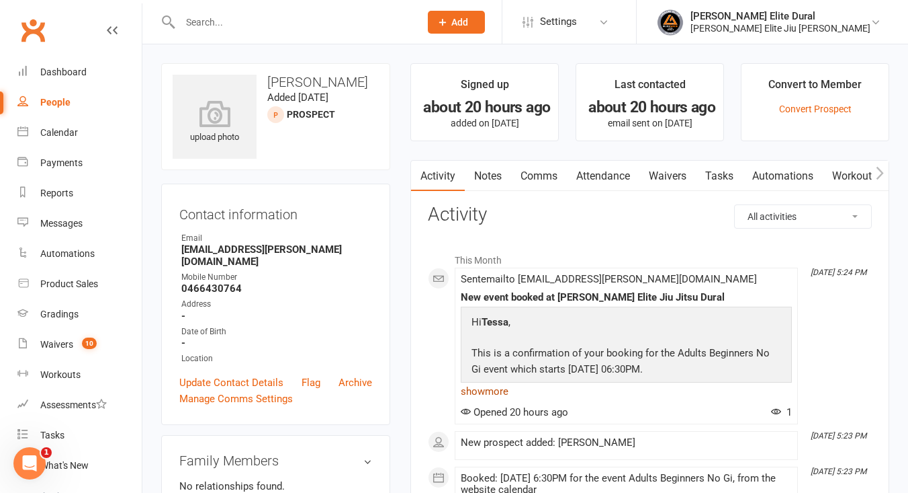
click at [495, 386] on link "show more" at bounding box center [626, 391] width 331 height 19
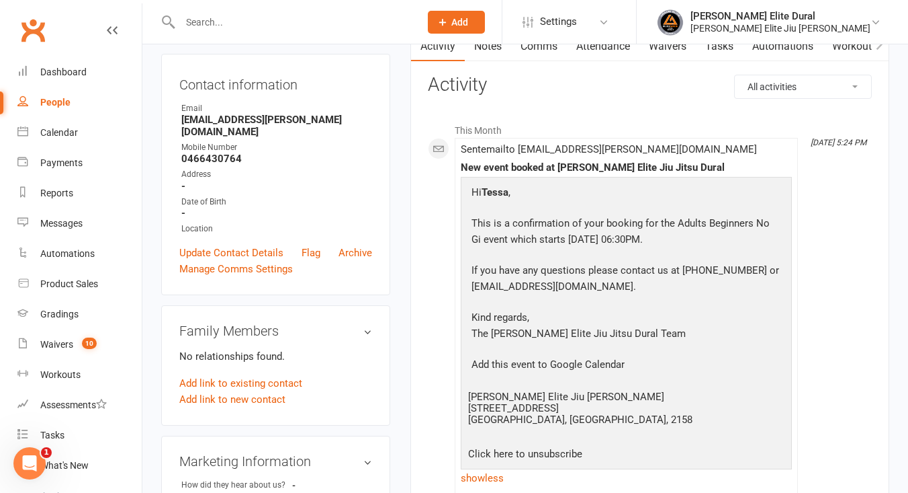
scroll to position [124, 0]
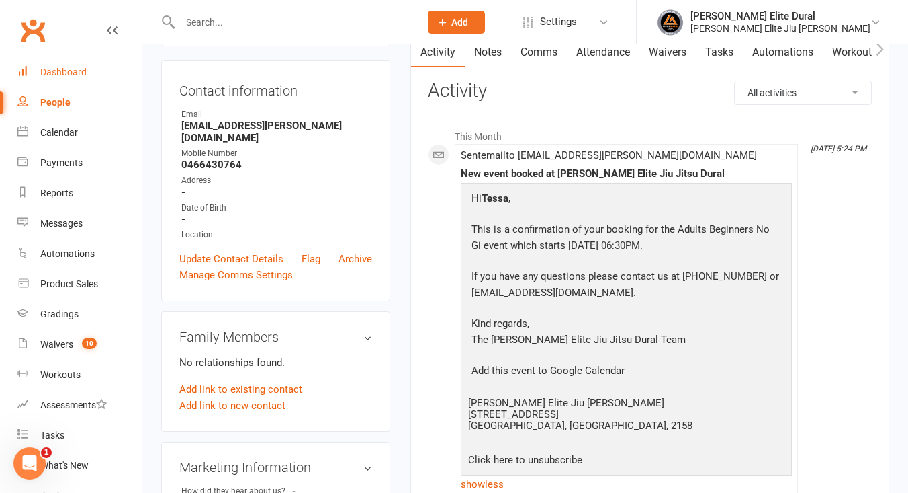
click at [73, 75] on div "Dashboard" at bounding box center [63, 72] width 46 height 11
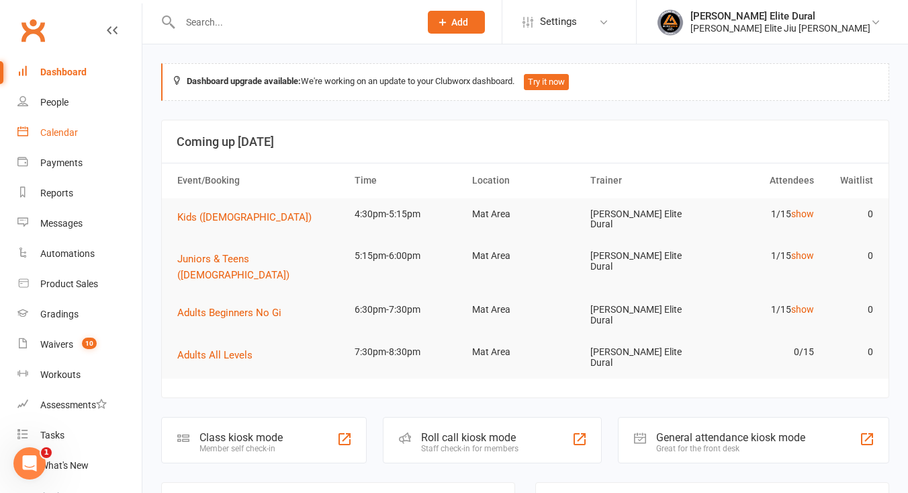
click at [62, 132] on div "Calendar" at bounding box center [59, 132] width 38 height 11
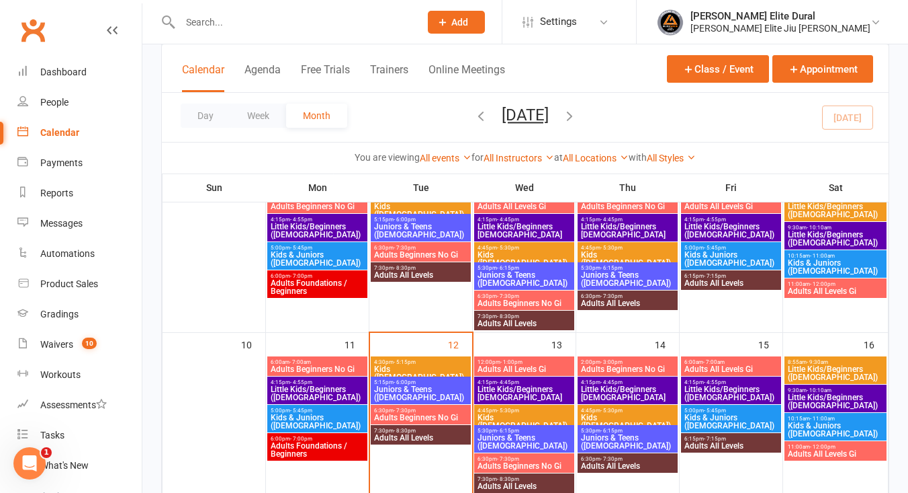
scroll to position [286, 0]
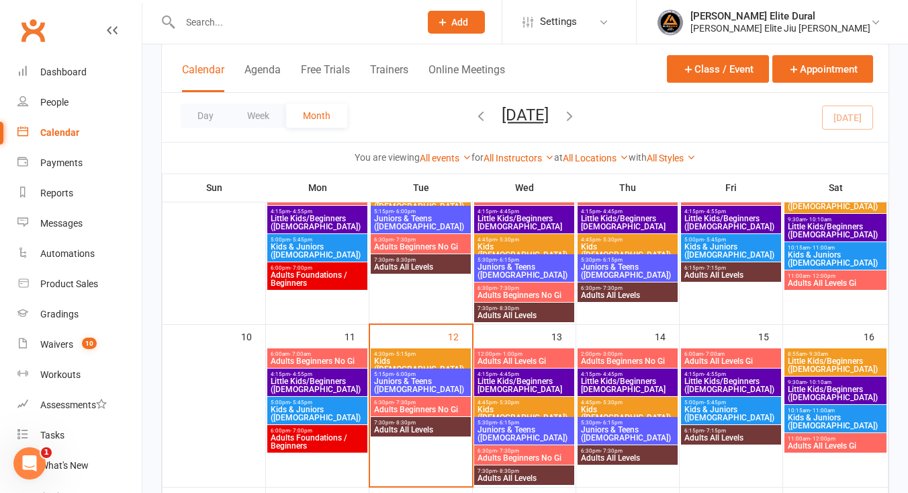
click at [396, 355] on span "- 5:15pm" at bounding box center [405, 354] width 22 height 6
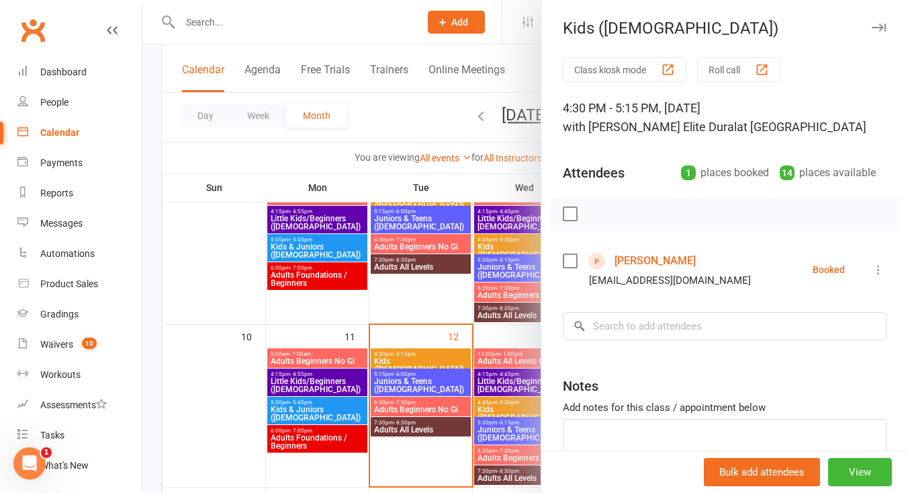
click at [400, 380] on div at bounding box center [525, 246] width 766 height 493
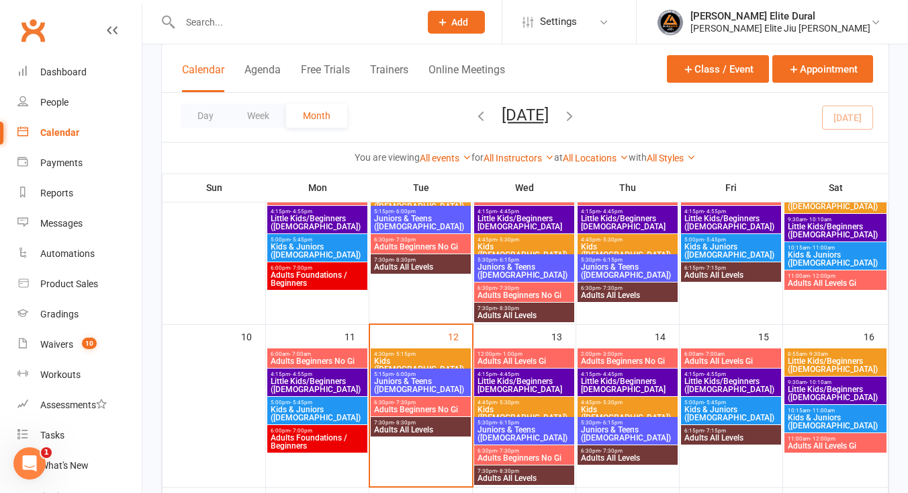
click at [400, 357] on span "Kids (7-9 Years Old)" at bounding box center [421, 365] width 95 height 16
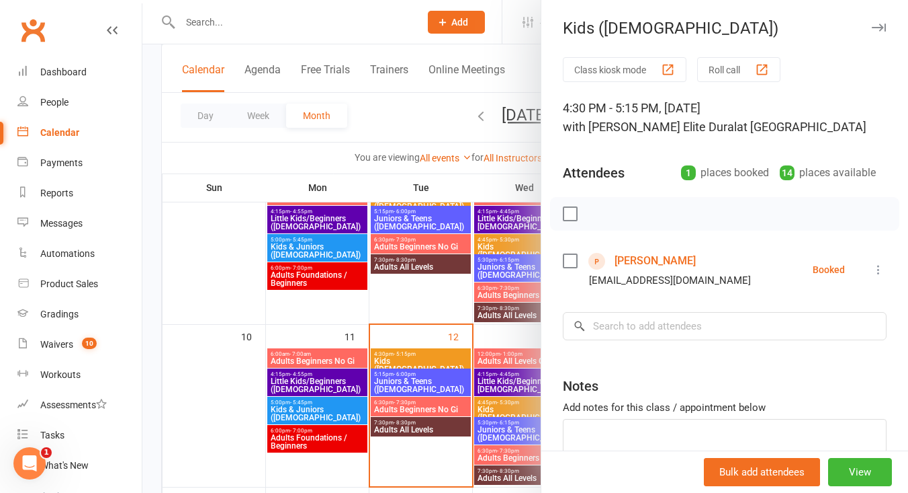
click at [642, 260] on link "[PERSON_NAME]" at bounding box center [655, 261] width 81 height 22
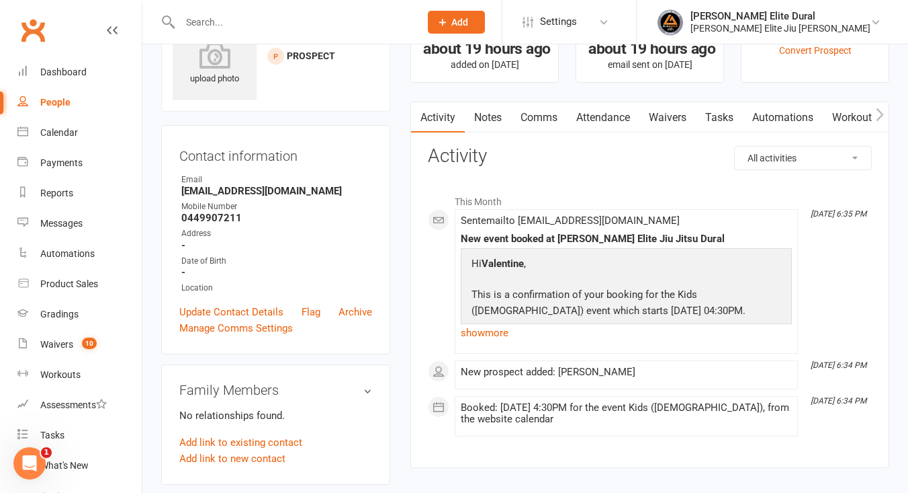
scroll to position [69, 0]
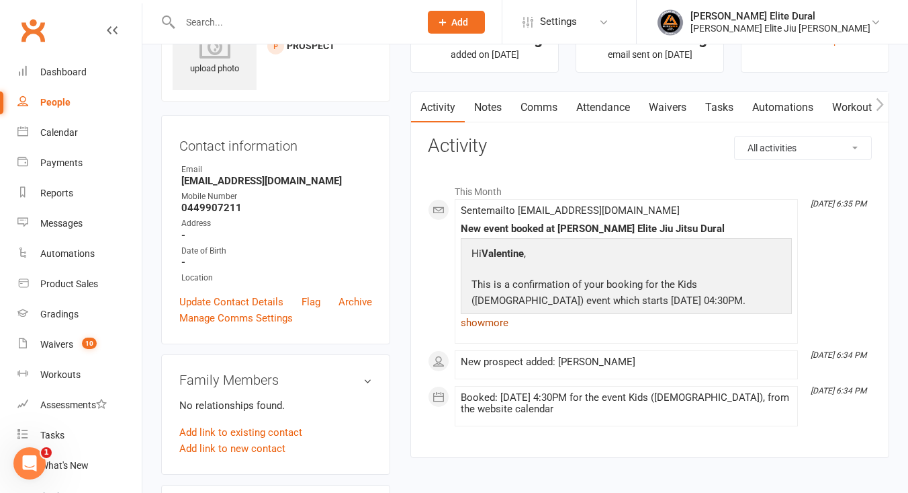
click at [476, 322] on link "show more" at bounding box center [626, 322] width 331 height 19
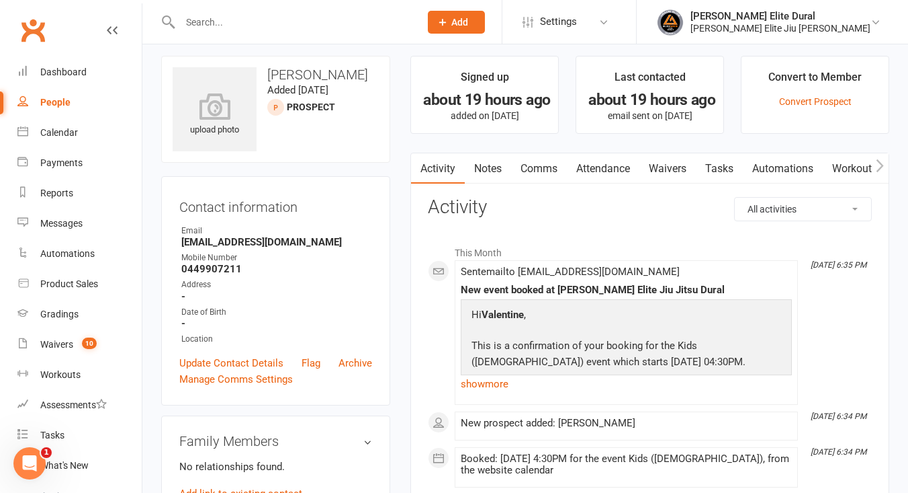
scroll to position [8, 0]
click at [228, 24] on input "text" at bounding box center [293, 22] width 235 height 19
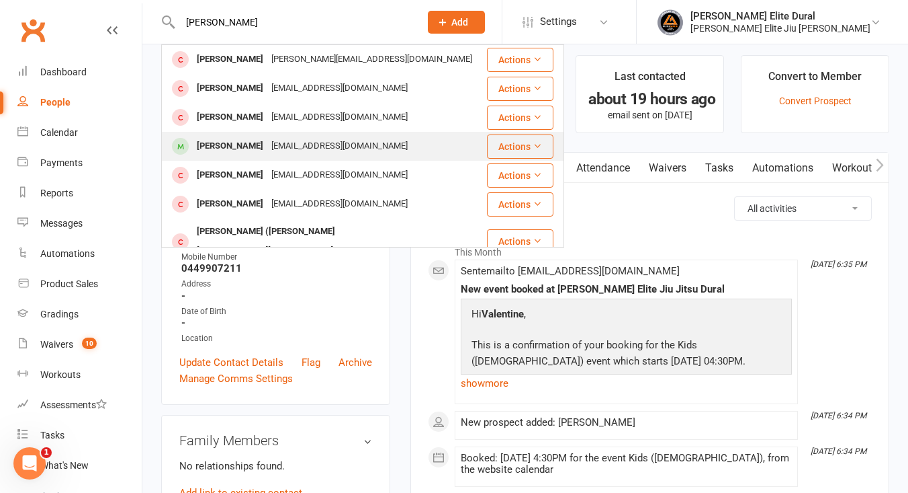
type input "[PERSON_NAME]"
click at [217, 144] on div "[PERSON_NAME]" at bounding box center [230, 145] width 75 height 19
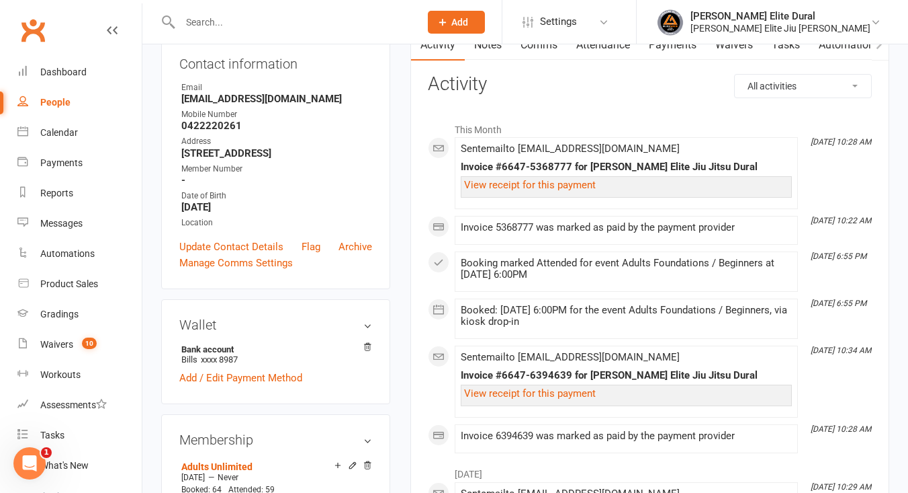
scroll to position [4, 0]
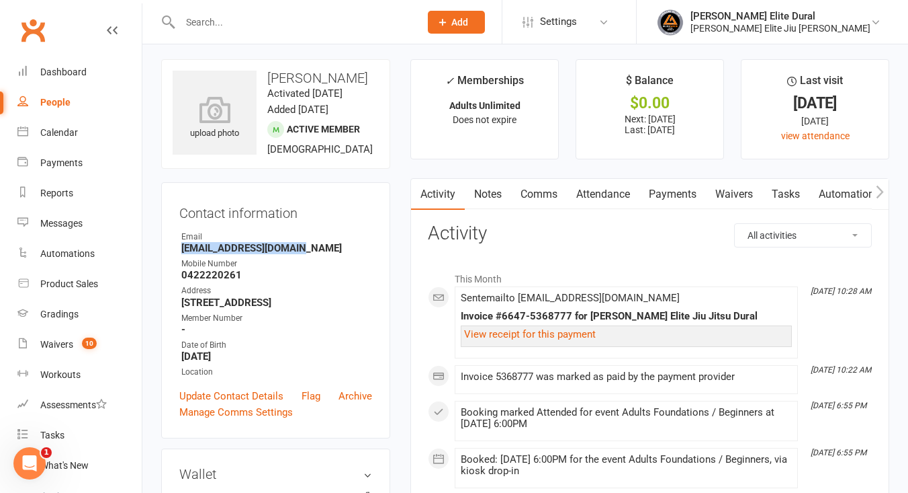
drag, startPoint x: 320, startPoint y: 263, endPoint x: 176, endPoint y: 265, distance: 143.8
click at [176, 265] on div "Contact information Owner Email [EMAIL_ADDRESS][DOMAIN_NAME] Mobile Number [PHO…" at bounding box center [275, 310] width 229 height 256
copy strong "[EMAIL_ADDRESS][DOMAIN_NAME]"
